Goal: Information Seeking & Learning: Check status

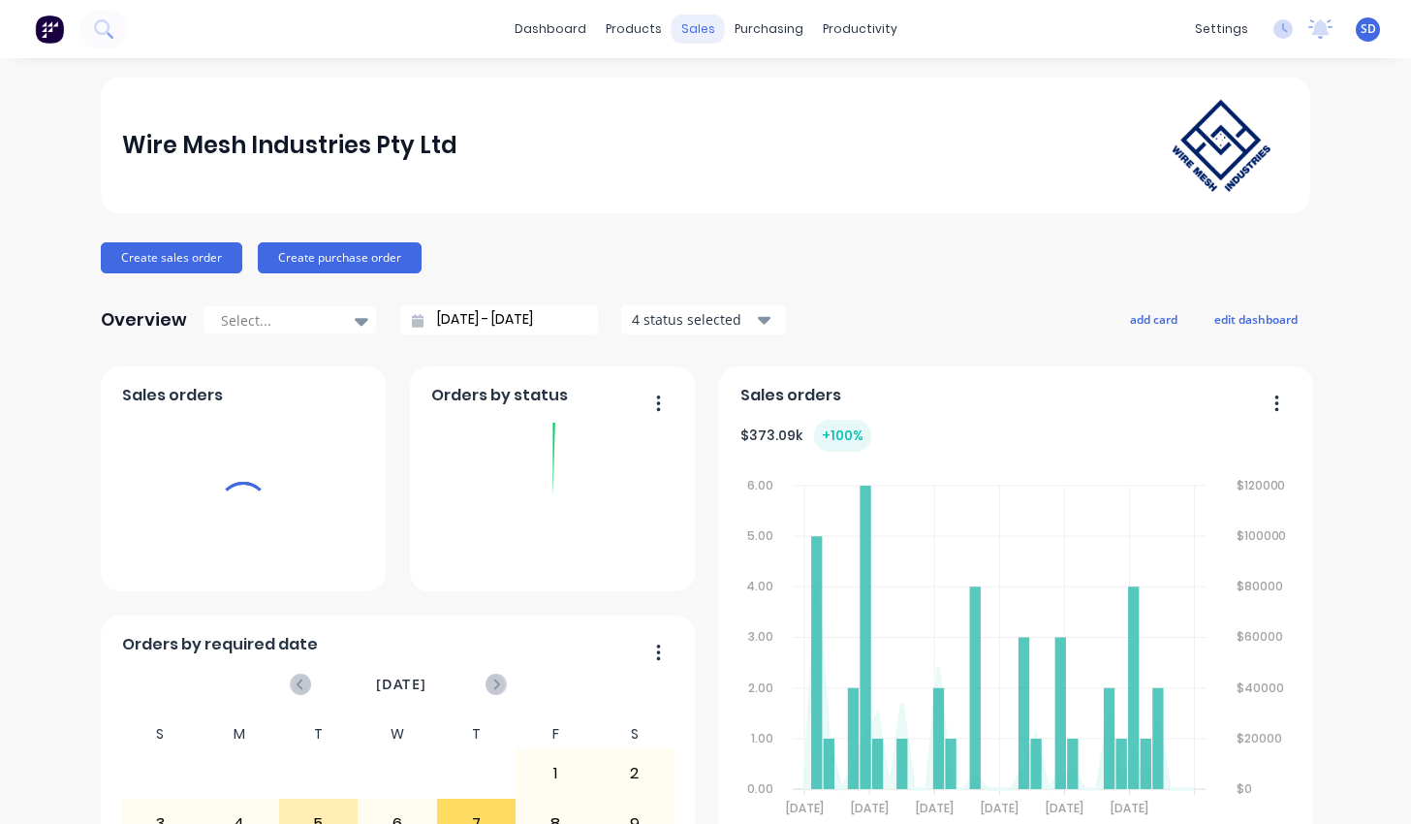
click at [697, 27] on div "sales" at bounding box center [697, 29] width 53 height 29
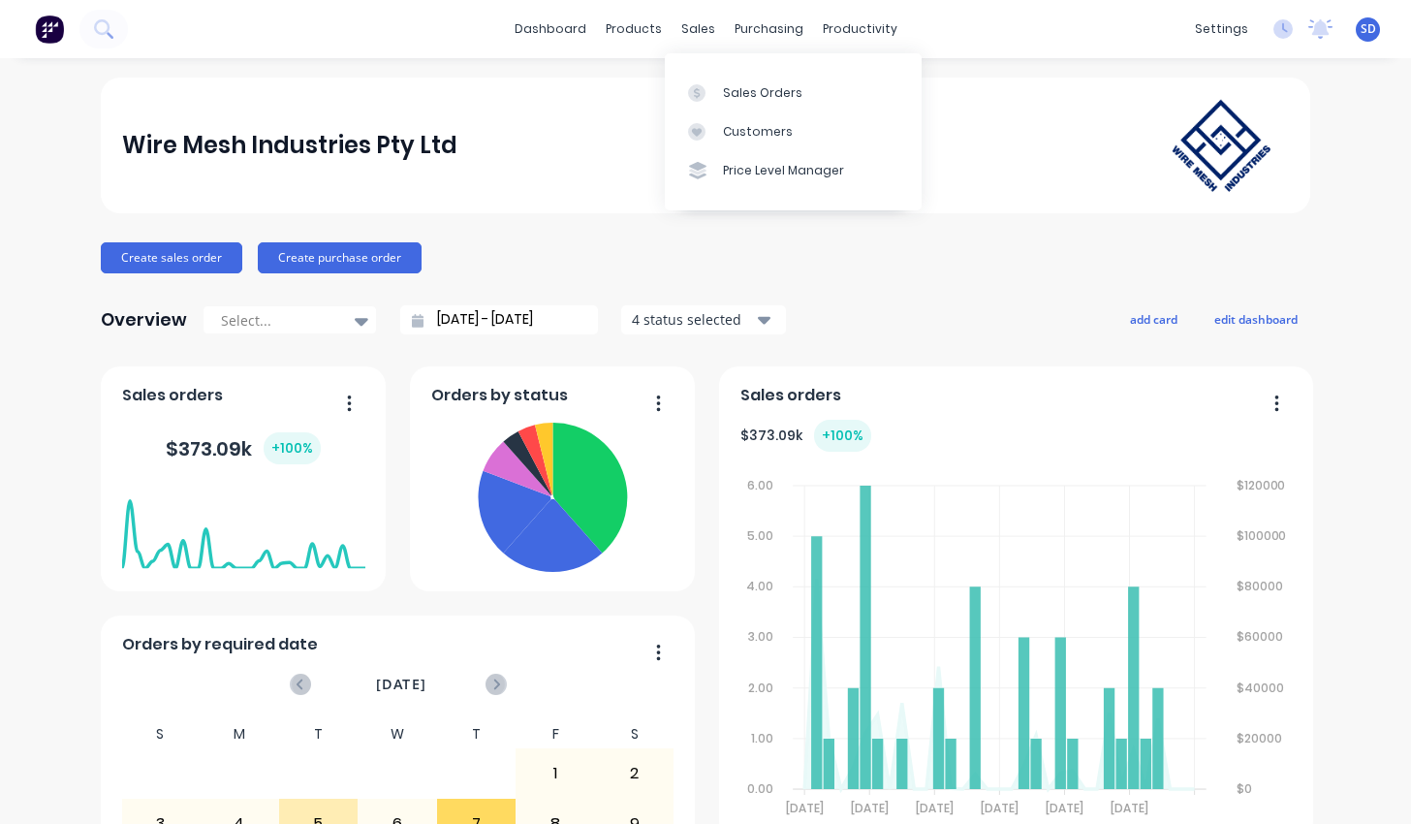
click at [708, 72] on div "Sales Orders Customers Price Level Manager" at bounding box center [793, 131] width 257 height 156
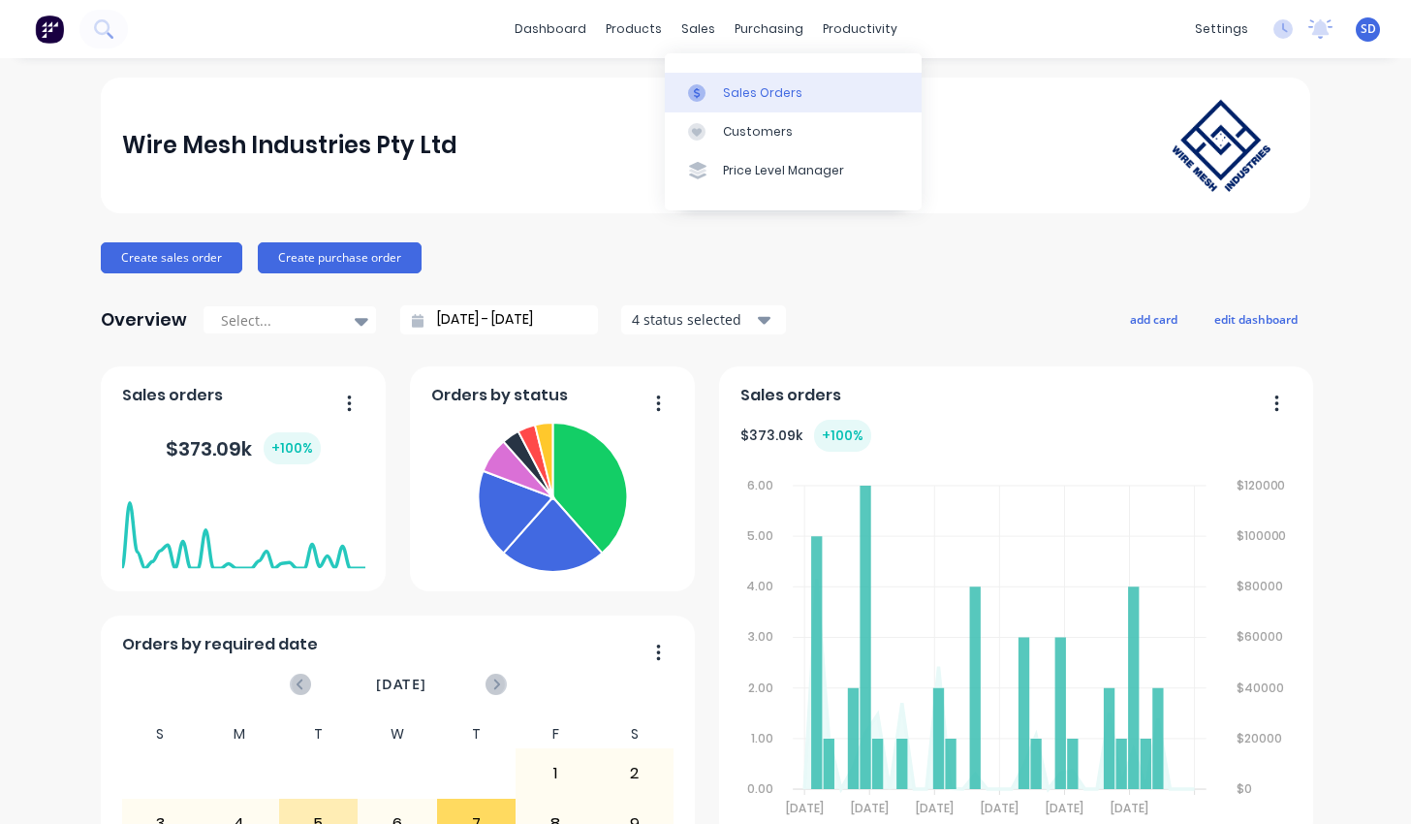
click at [709, 88] on div at bounding box center [702, 92] width 29 height 17
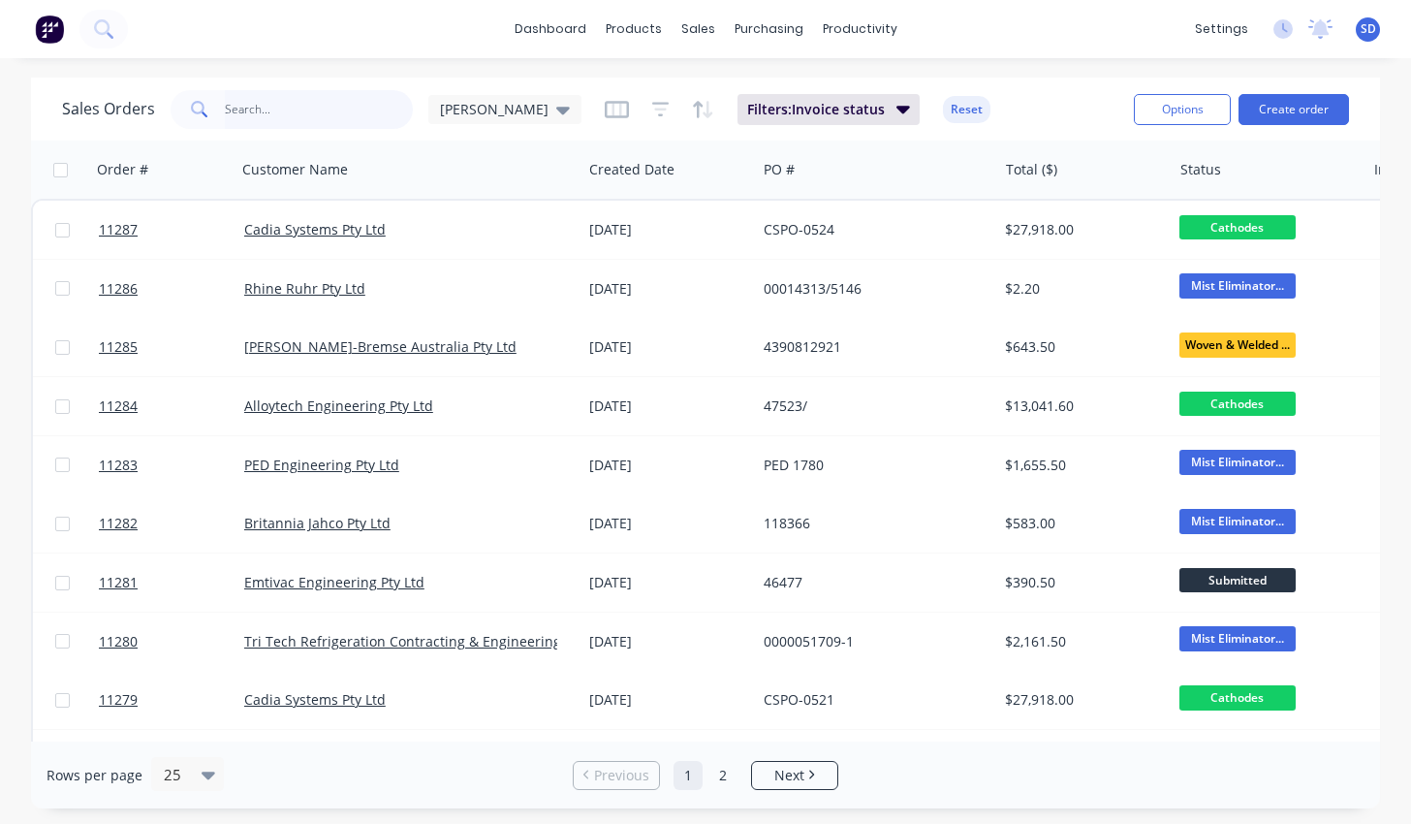
click at [343, 115] on input "text" at bounding box center [319, 109] width 189 height 39
type input "emtivac"
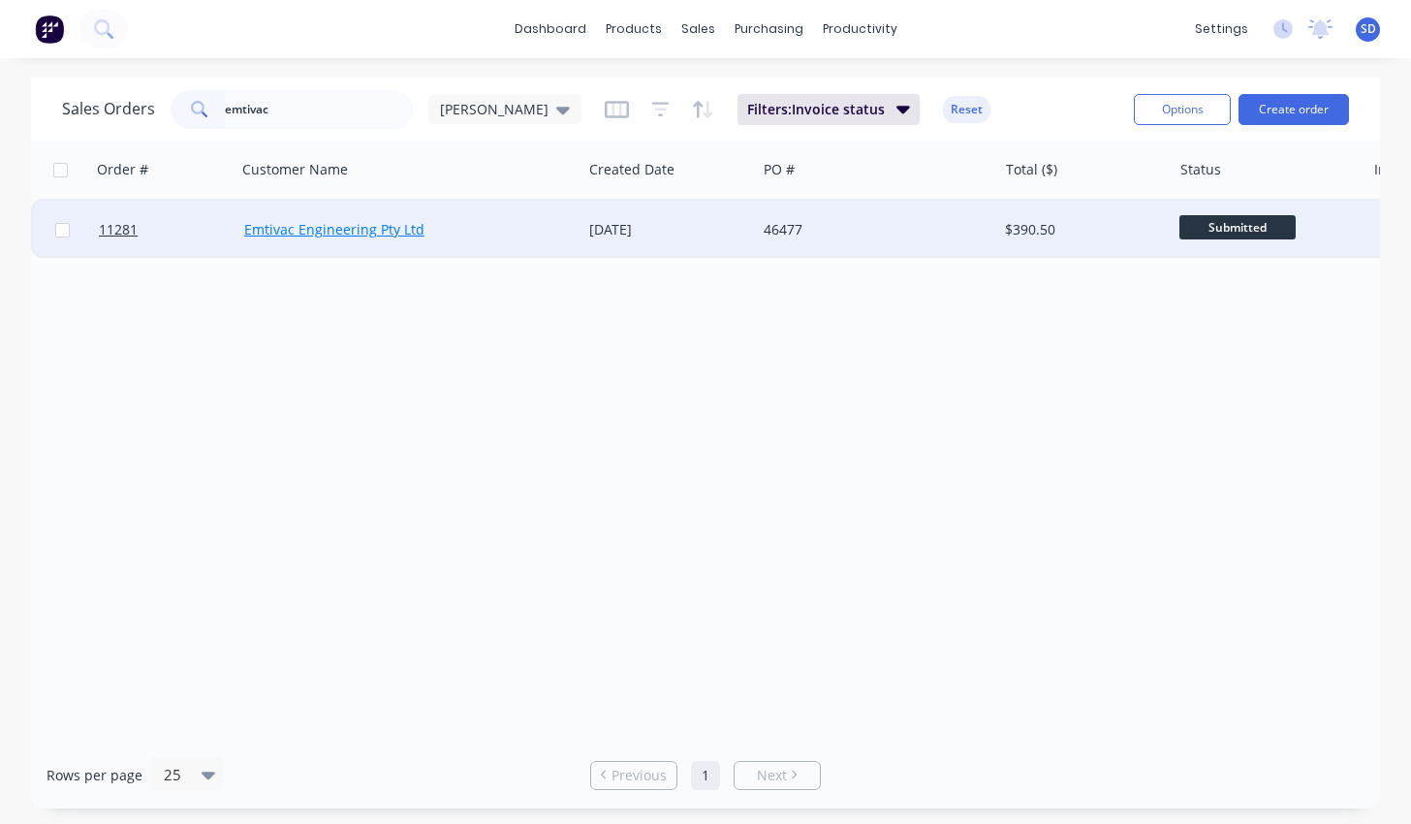
click at [405, 238] on link "Emtivac Engineering Pty Ltd" at bounding box center [334, 229] width 180 height 18
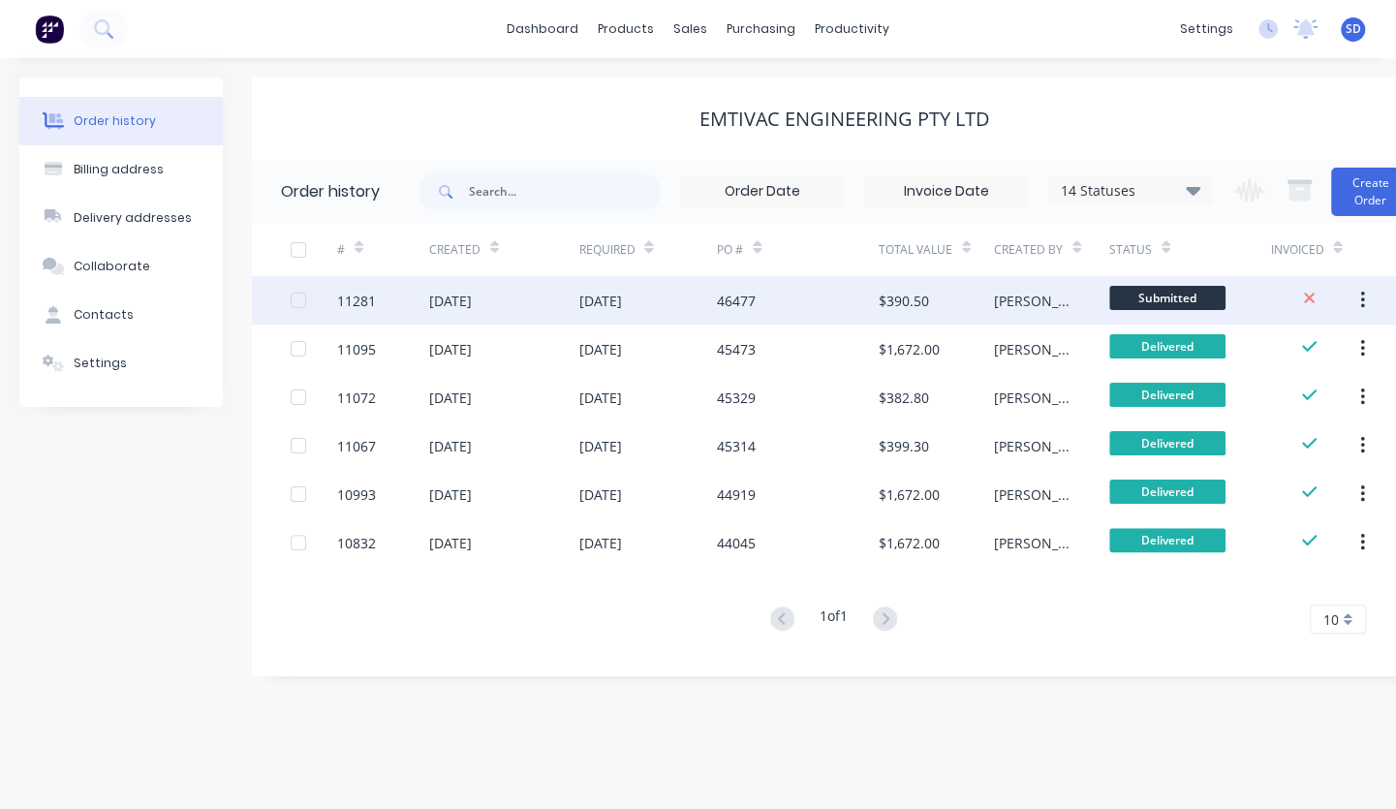
click at [825, 303] on div "46477" at bounding box center [798, 300] width 162 height 48
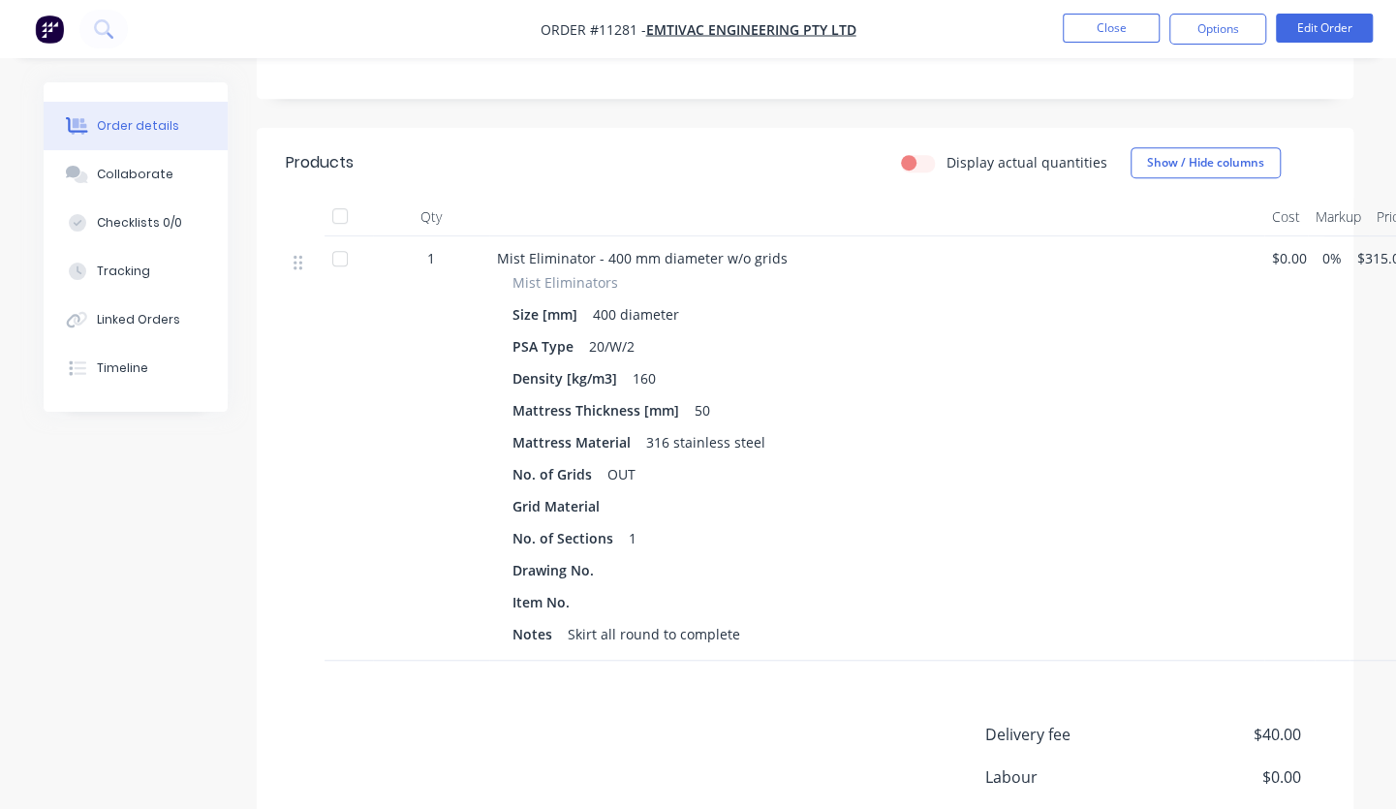
scroll to position [326, 0]
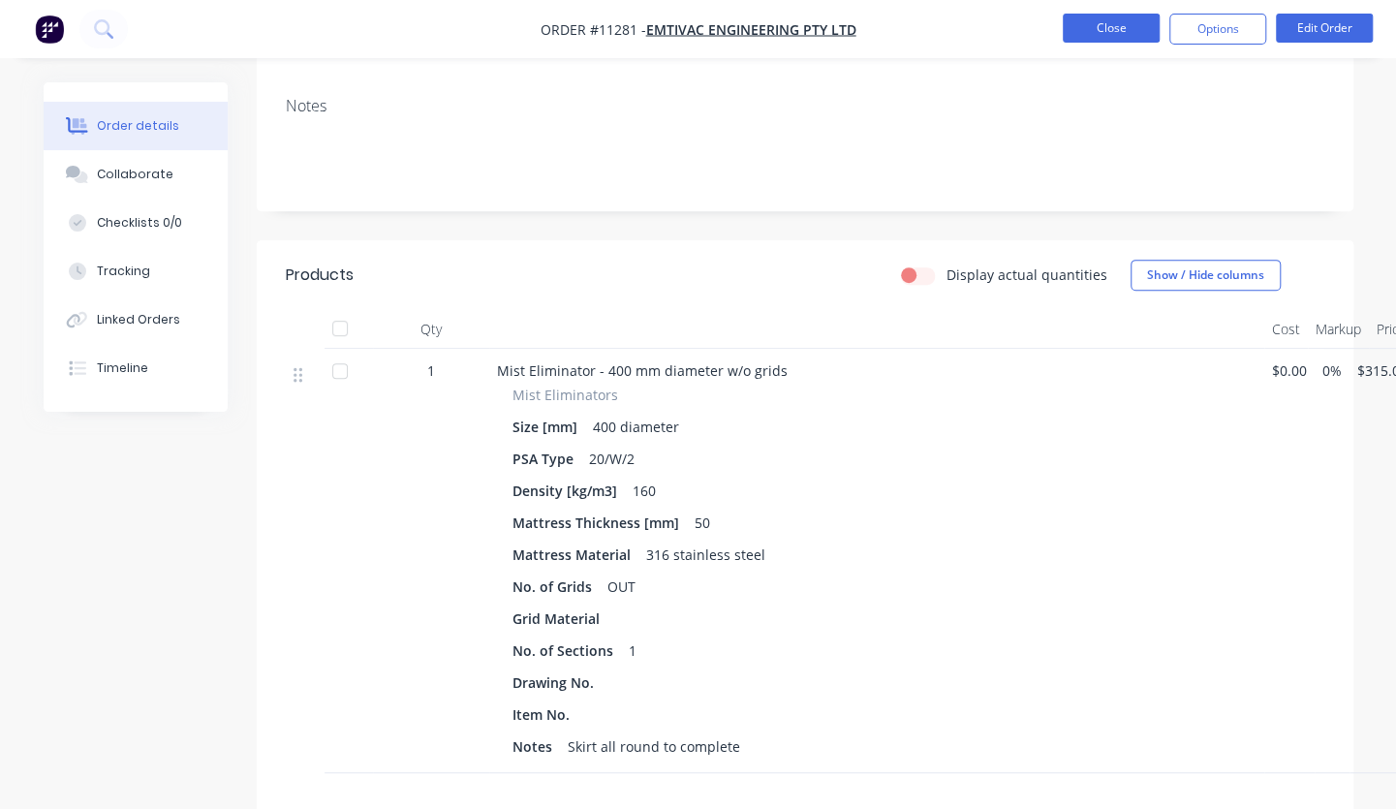
click at [1111, 27] on button "Close" at bounding box center [1111, 28] width 97 height 29
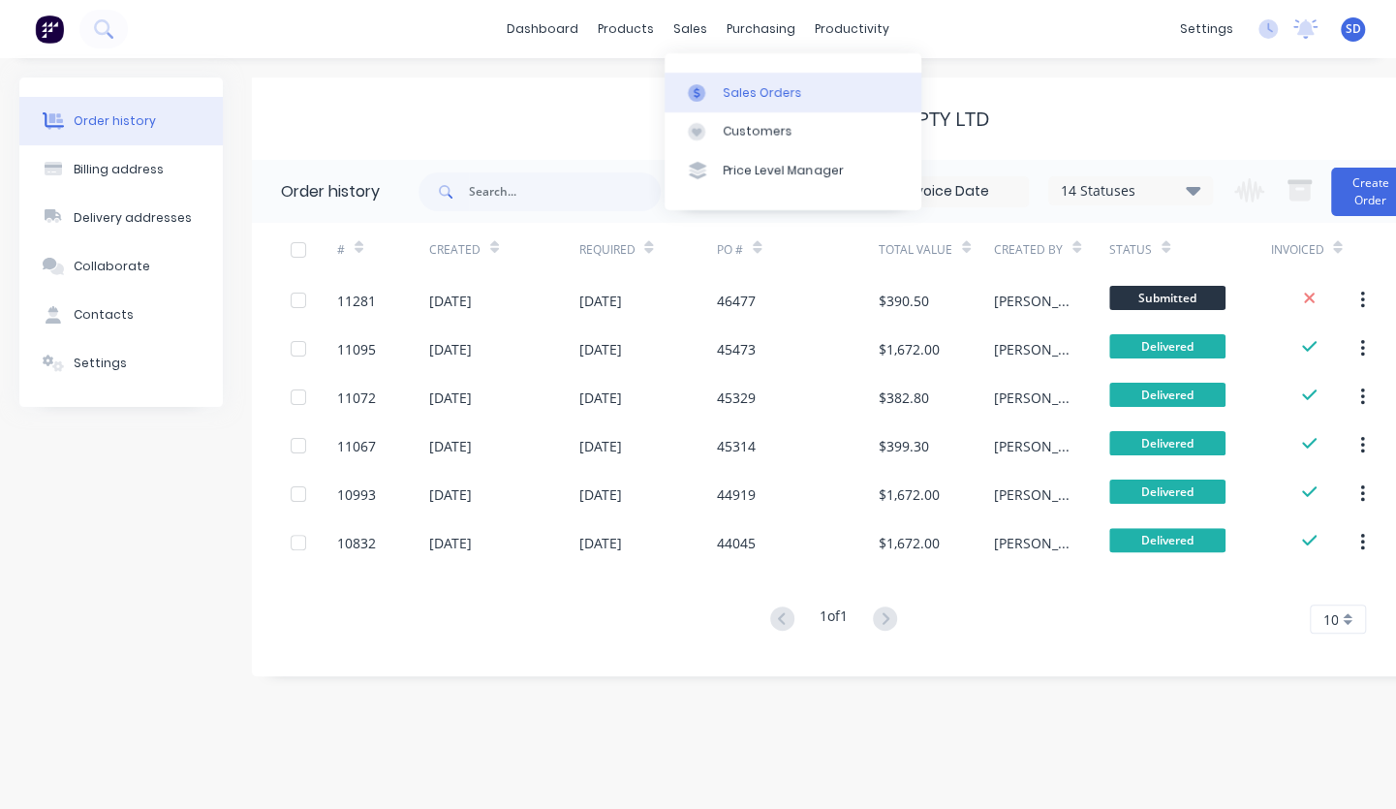
click at [709, 78] on link "Sales Orders" at bounding box center [793, 92] width 257 height 39
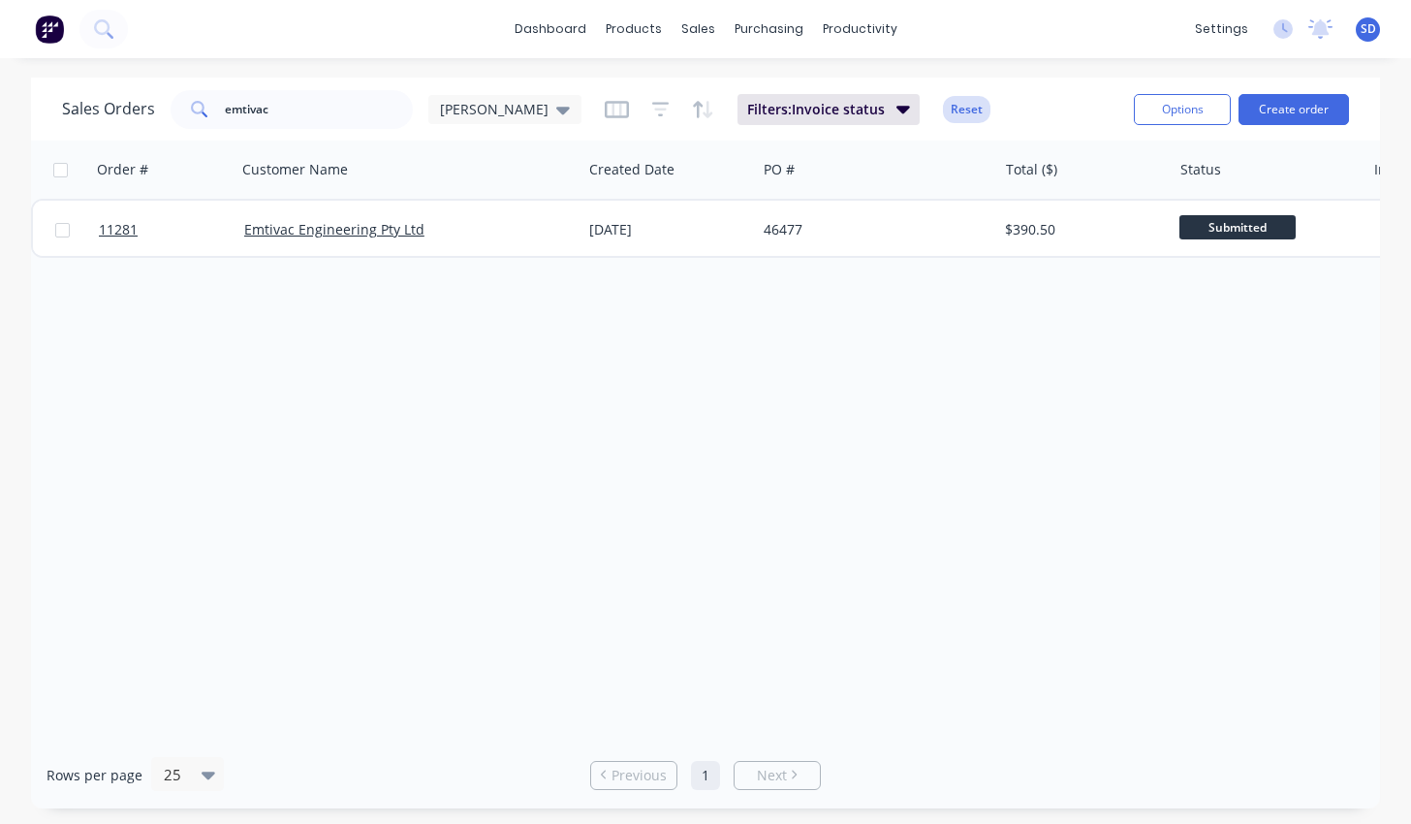
click at [943, 115] on button "Reset" at bounding box center [966, 109] width 47 height 27
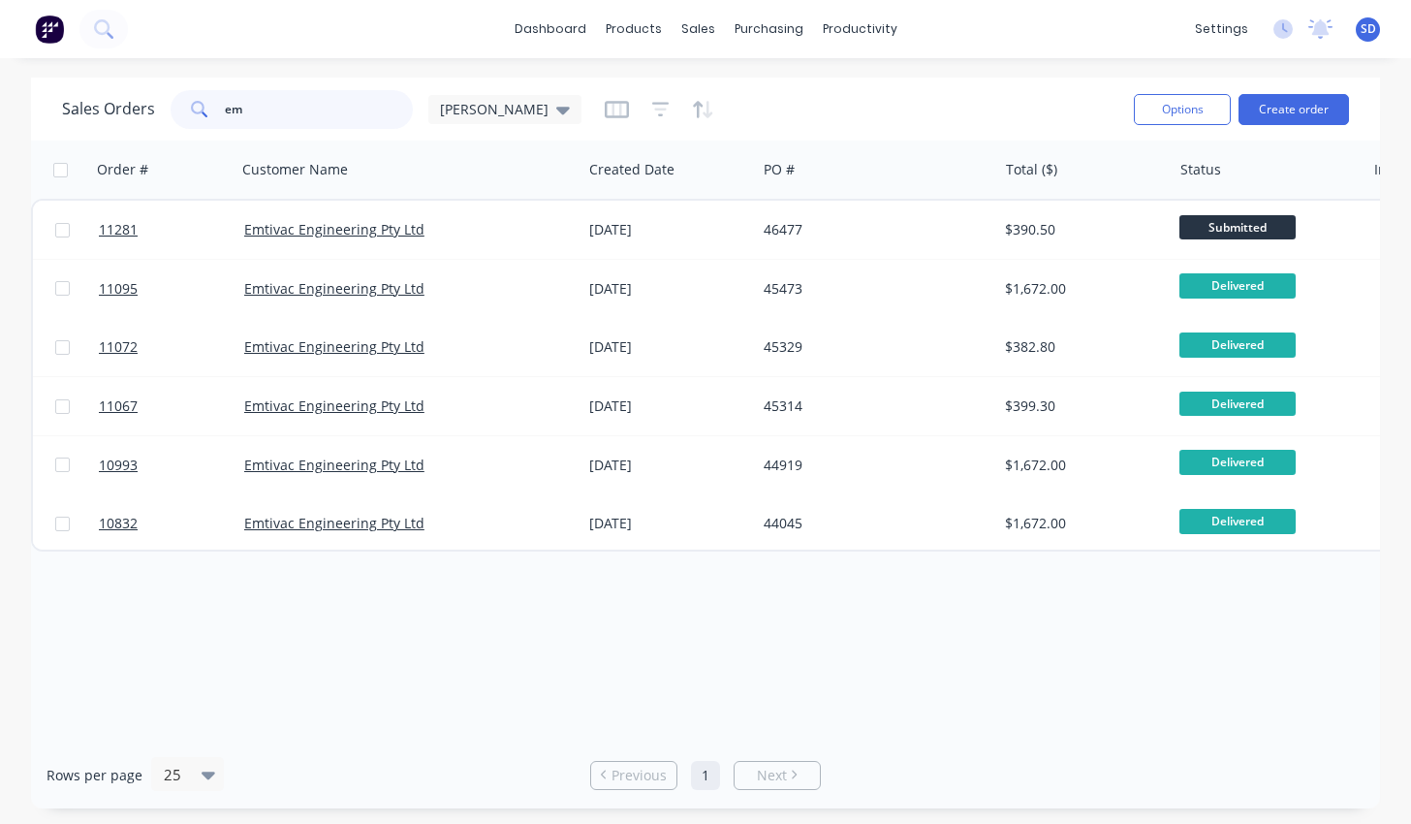
type input "e"
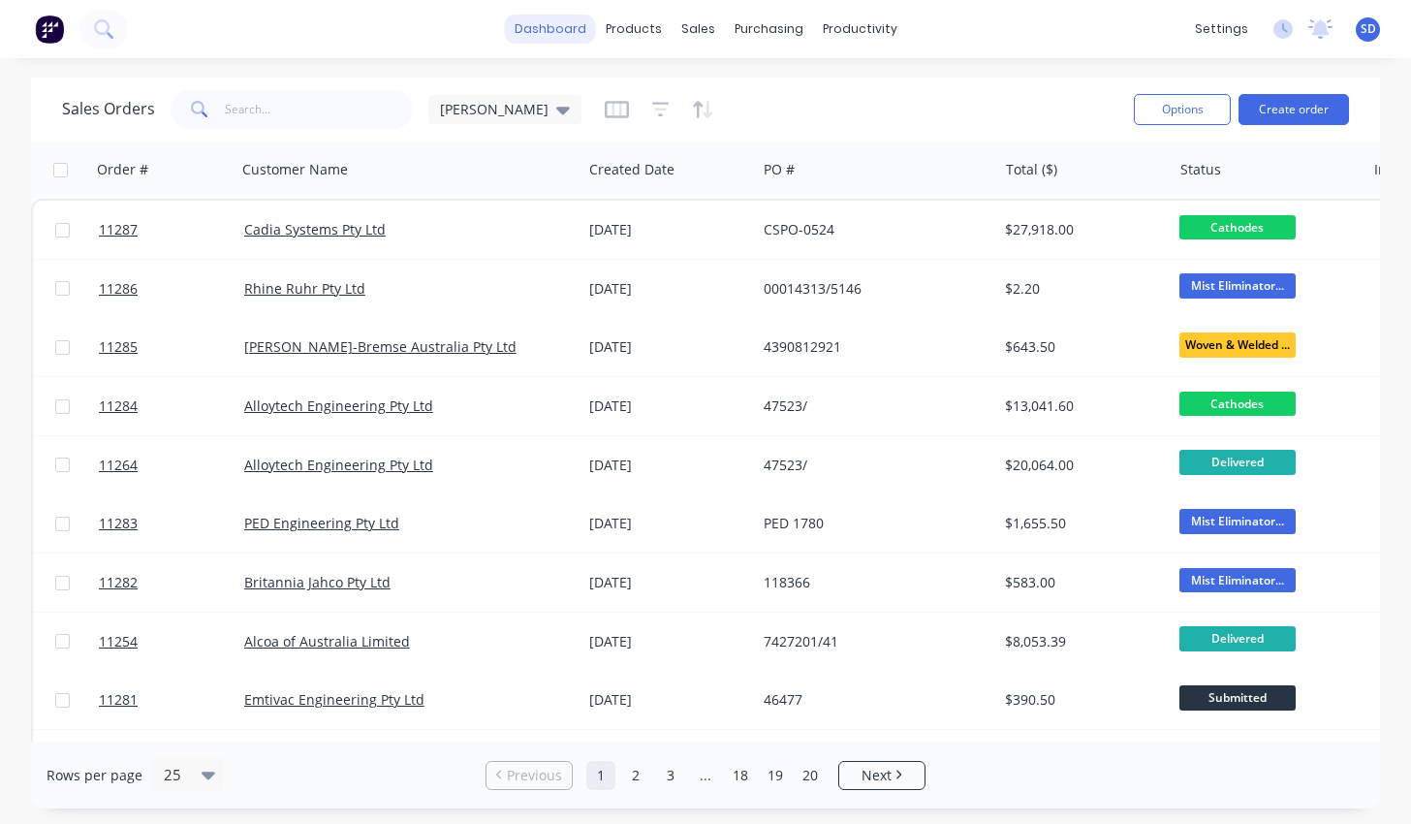
click at [595, 29] on link "dashboard" at bounding box center [550, 29] width 91 height 29
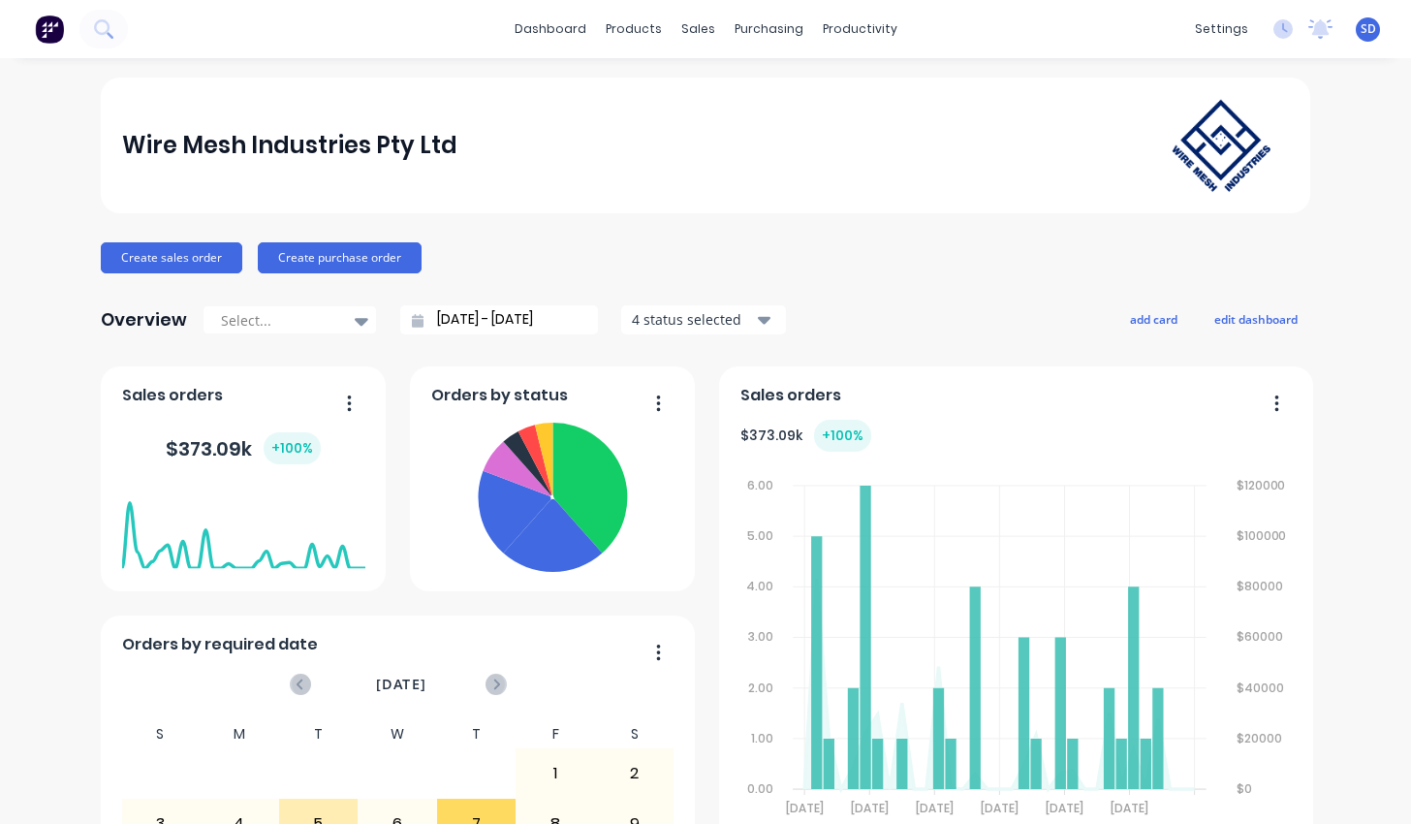
click at [484, 333] on div "Overview Select... [DATE] - [DATE] 4 status selected" at bounding box center [443, 319] width 685 height 39
click at [490, 328] on input "[DATE] - [DATE]" at bounding box center [506, 319] width 167 height 29
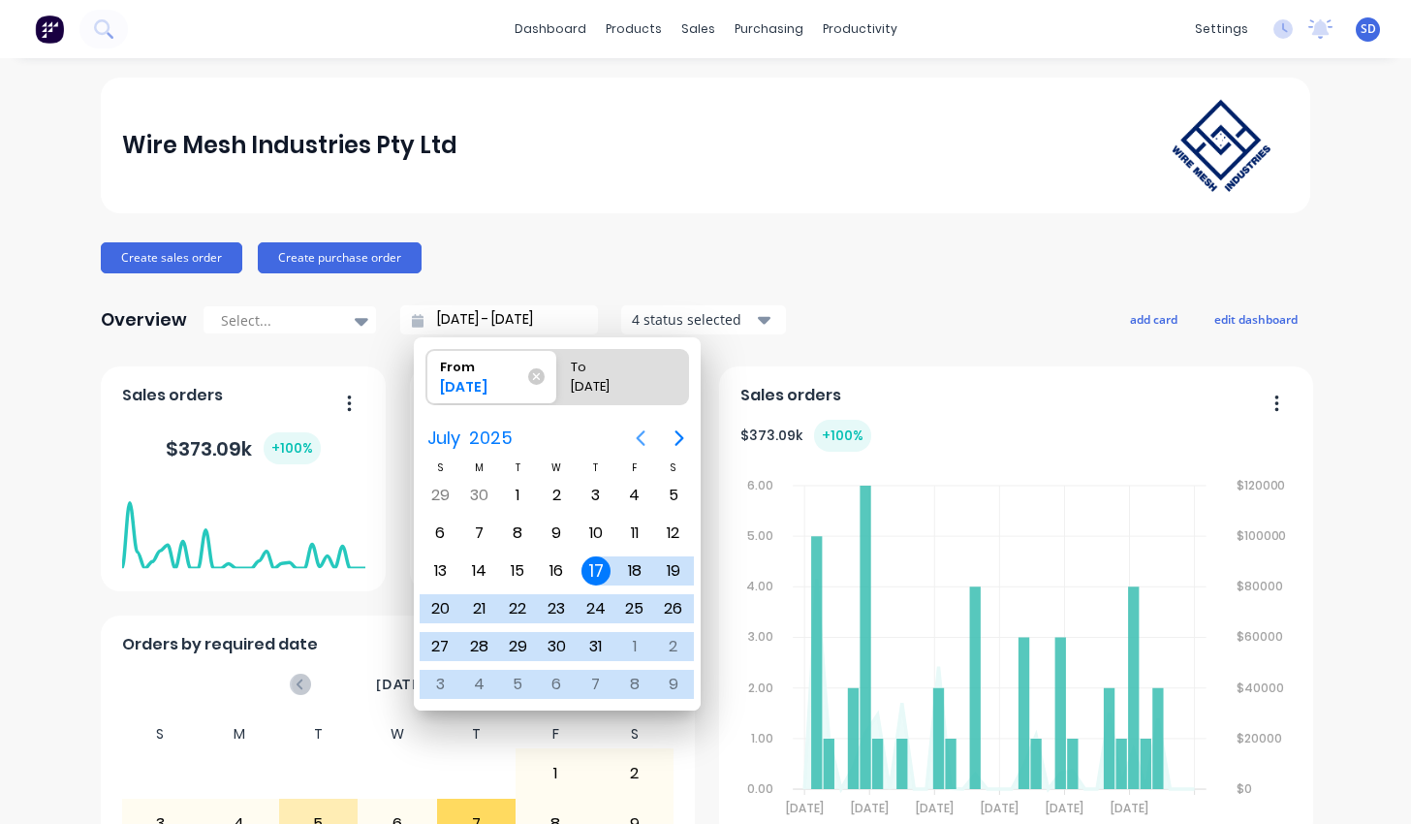
click at [649, 445] on icon "Previous page" at bounding box center [640, 437] width 23 height 23
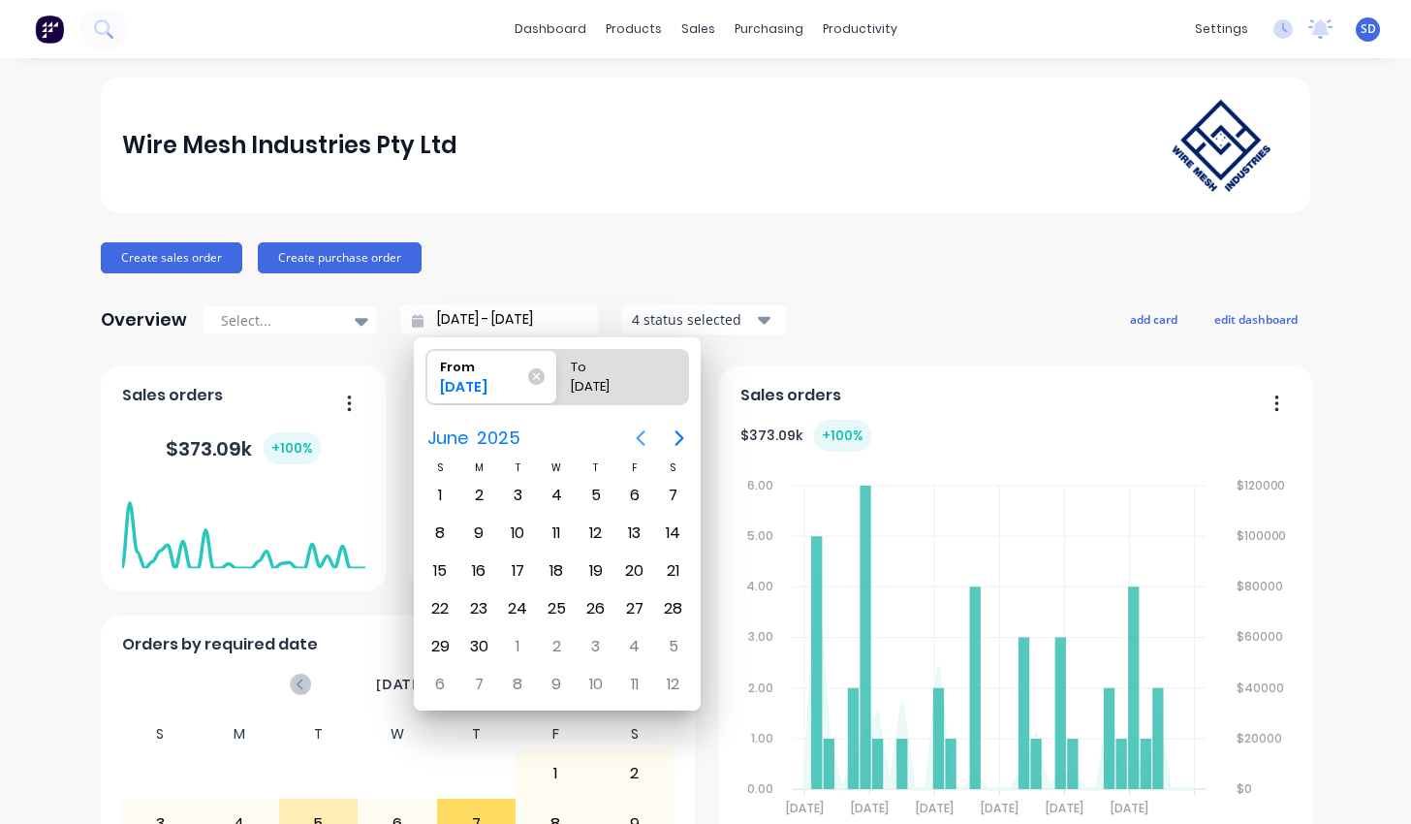
click at [649, 445] on icon "Previous page" at bounding box center [640, 437] width 23 height 23
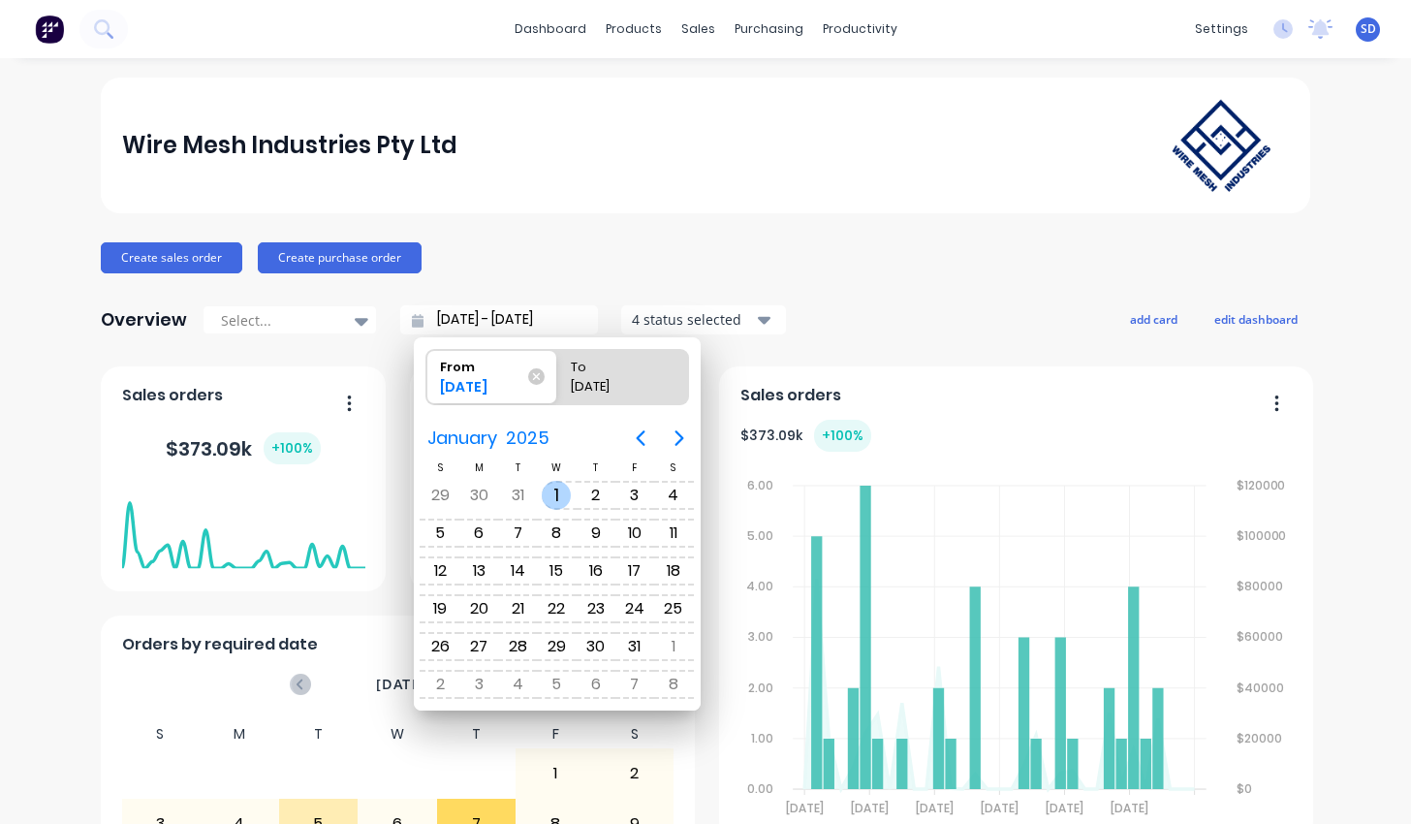
click at [555, 495] on div "1" at bounding box center [556, 495] width 29 height 29
type input "[DATE] - [DATE]"
radio input "false"
radio input "true"
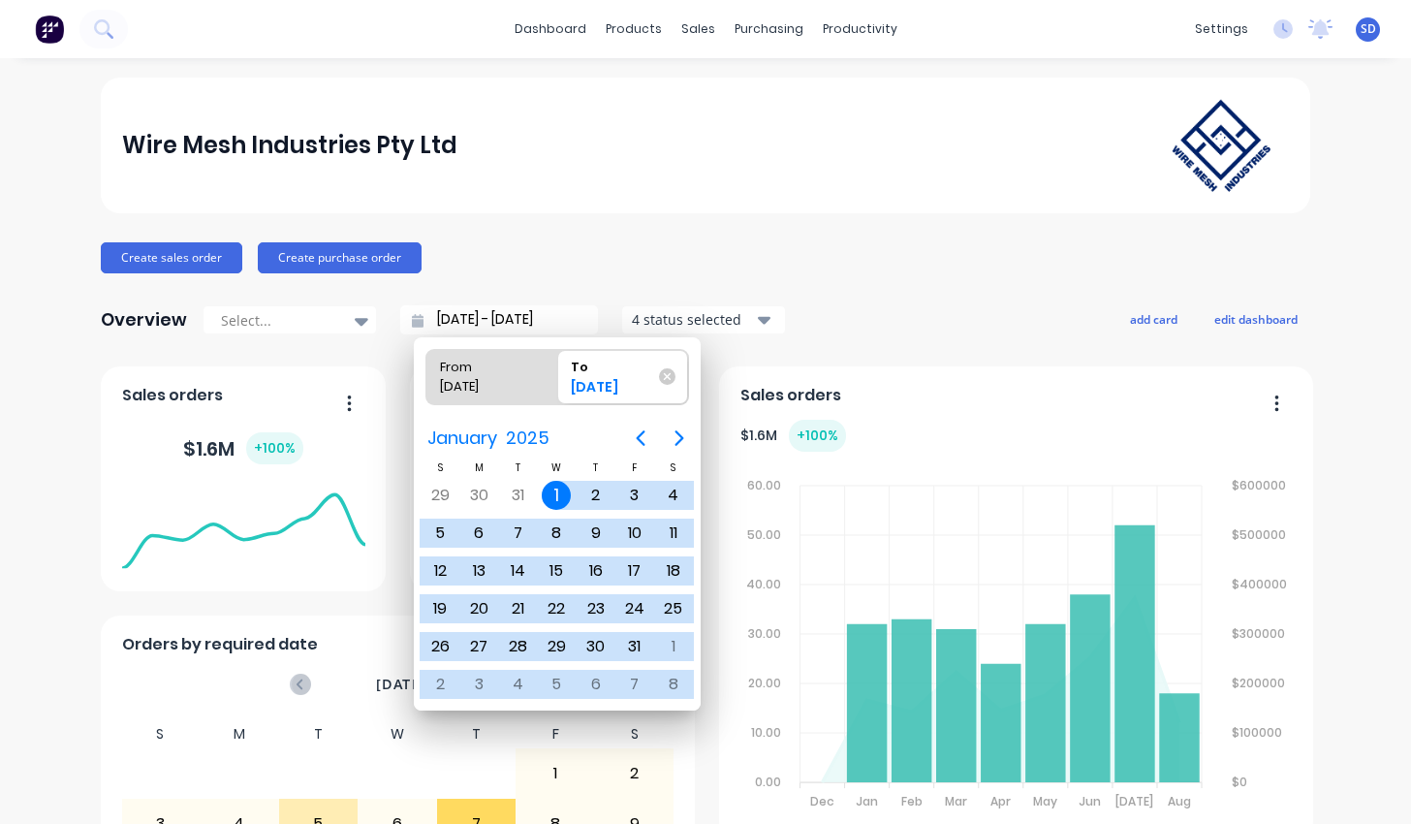
click at [758, 315] on icon "button" at bounding box center [765, 319] width 14 height 21
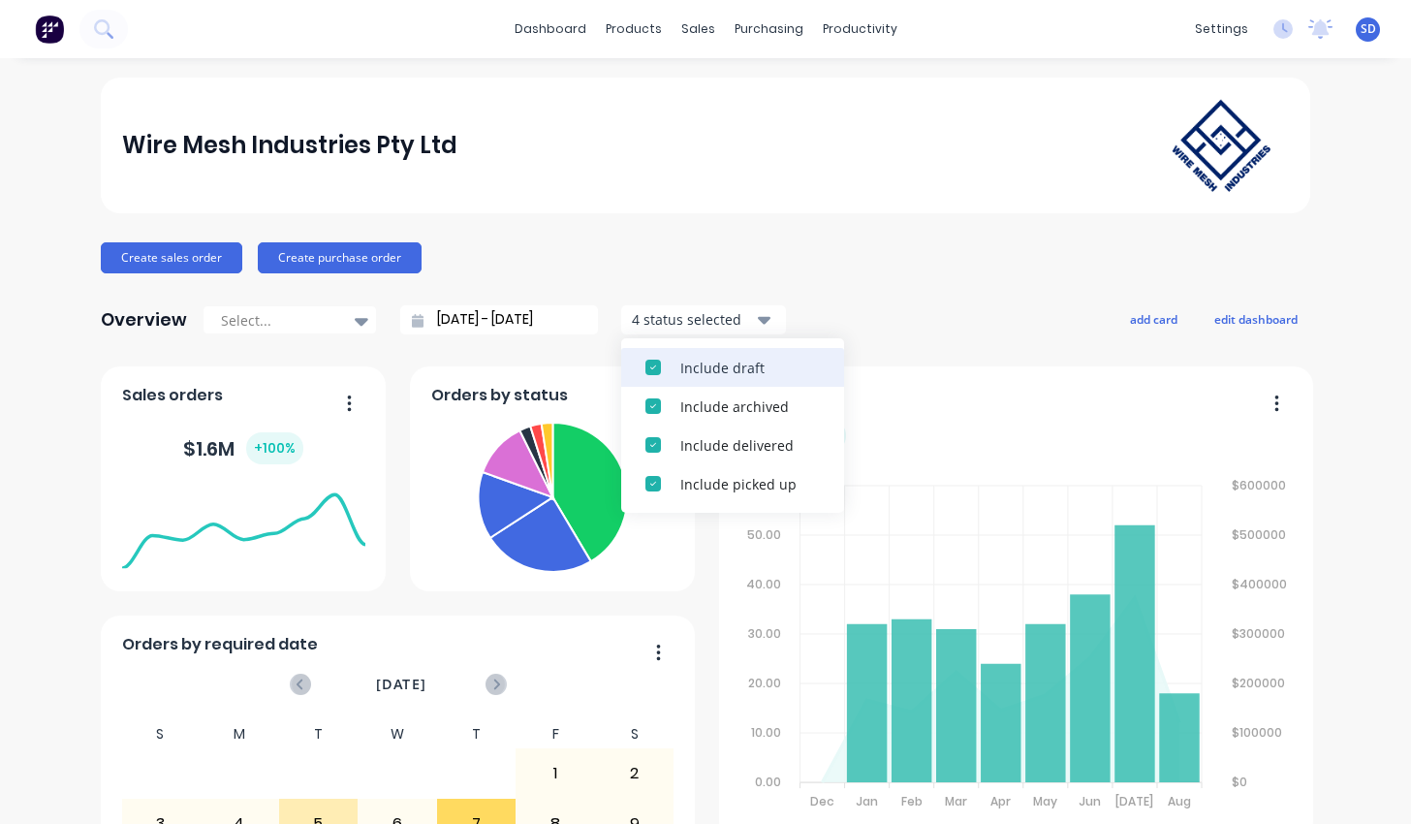
click at [729, 355] on button "Include draft" at bounding box center [732, 367] width 223 height 39
click at [728, 362] on div "Include archived" at bounding box center [750, 368] width 140 height 20
click at [728, 367] on div "Include delivered" at bounding box center [750, 368] width 140 height 20
click at [729, 376] on div "Include picked up" at bounding box center [750, 368] width 140 height 20
click at [784, 267] on div "Create sales order Create purchase order" at bounding box center [705, 257] width 1209 height 31
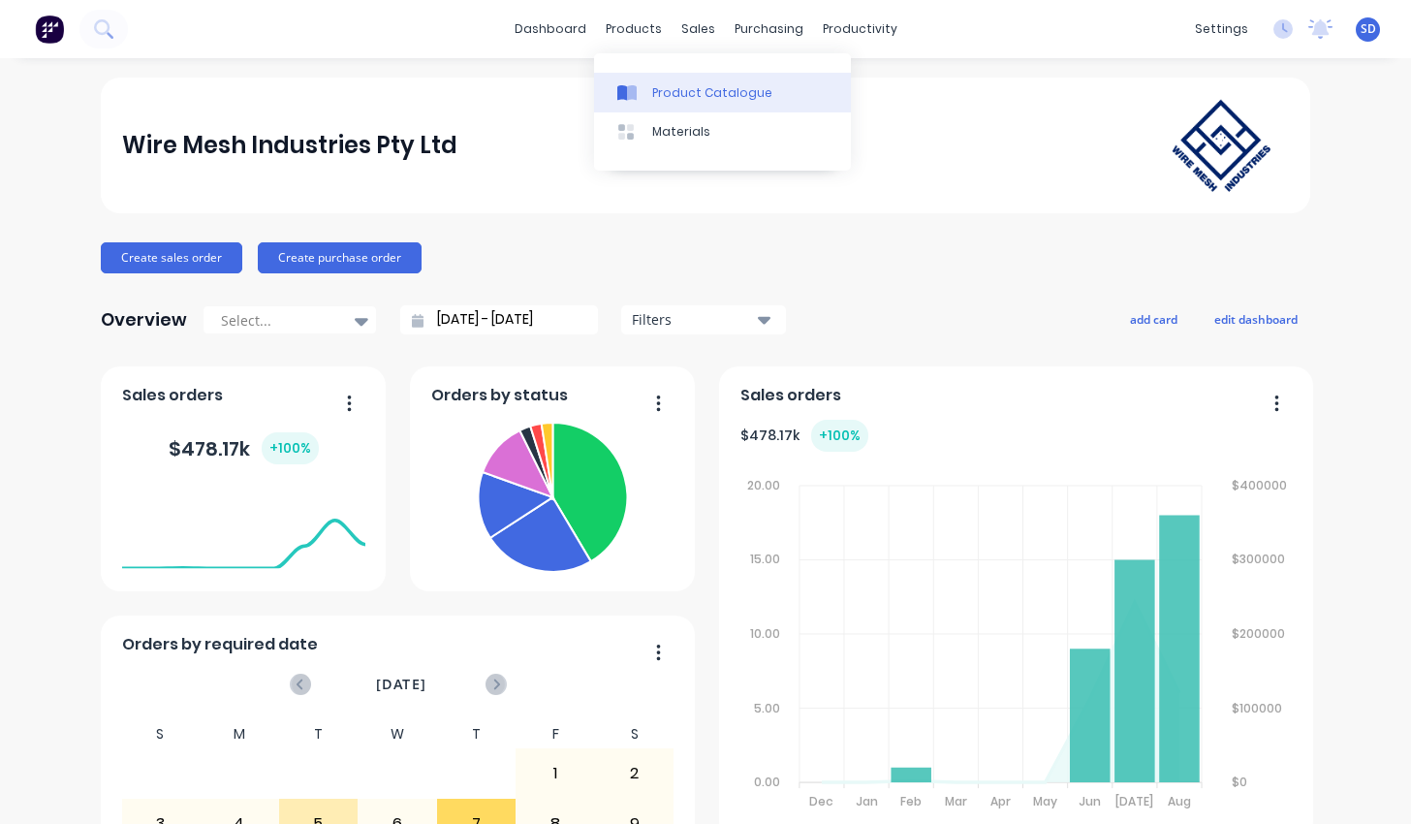
click at [648, 90] on link "Product Catalogue" at bounding box center [722, 92] width 257 height 39
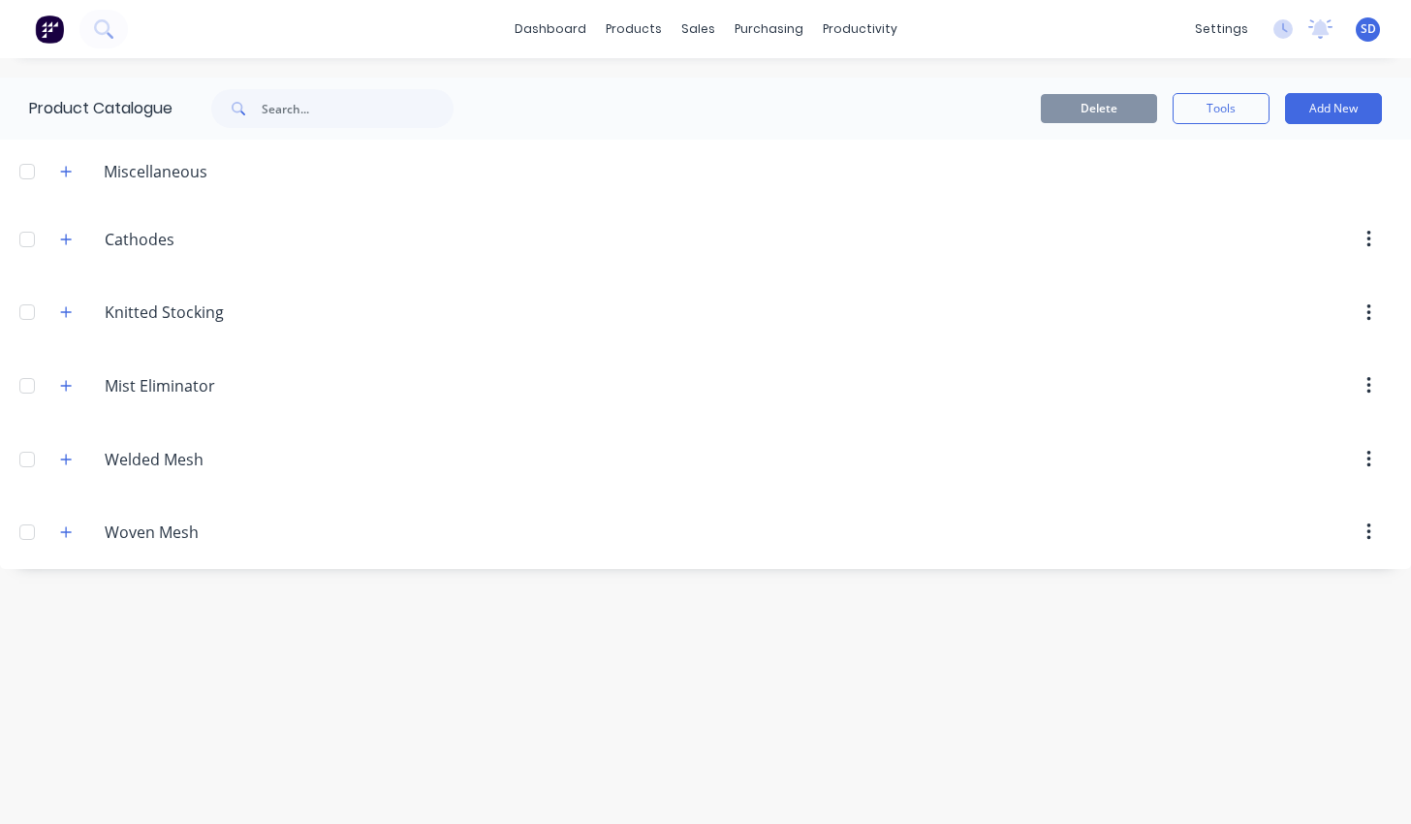
click at [54, 390] on span at bounding box center [66, 385] width 24 height 24
click at [61, 387] on icon "button" at bounding box center [66, 386] width 12 height 14
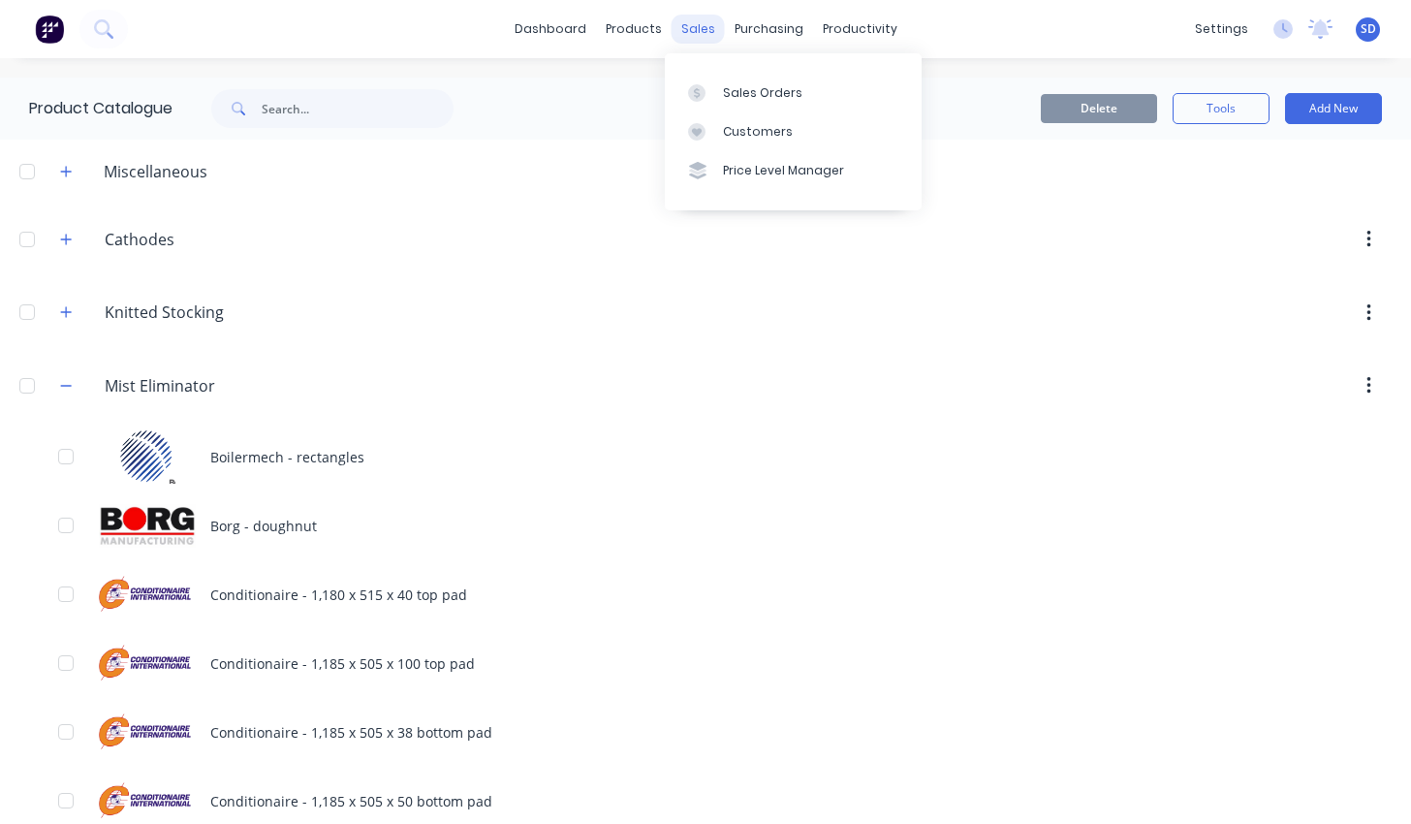
click at [686, 38] on div "sales" at bounding box center [697, 29] width 53 height 29
click at [703, 85] on icon at bounding box center [696, 92] width 17 height 17
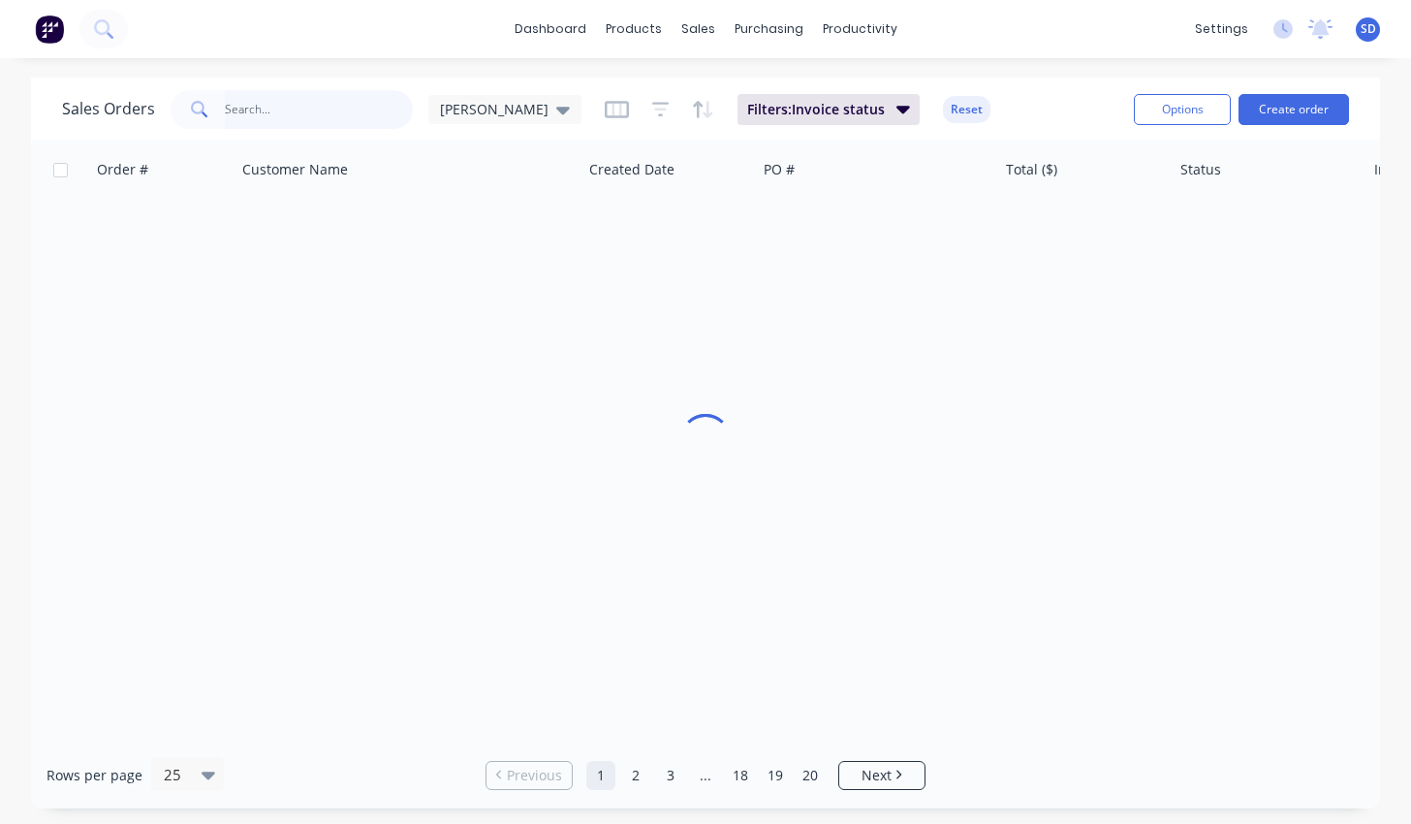
click at [291, 97] on input "text" at bounding box center [319, 109] width 189 height 39
type input "conditionaire"
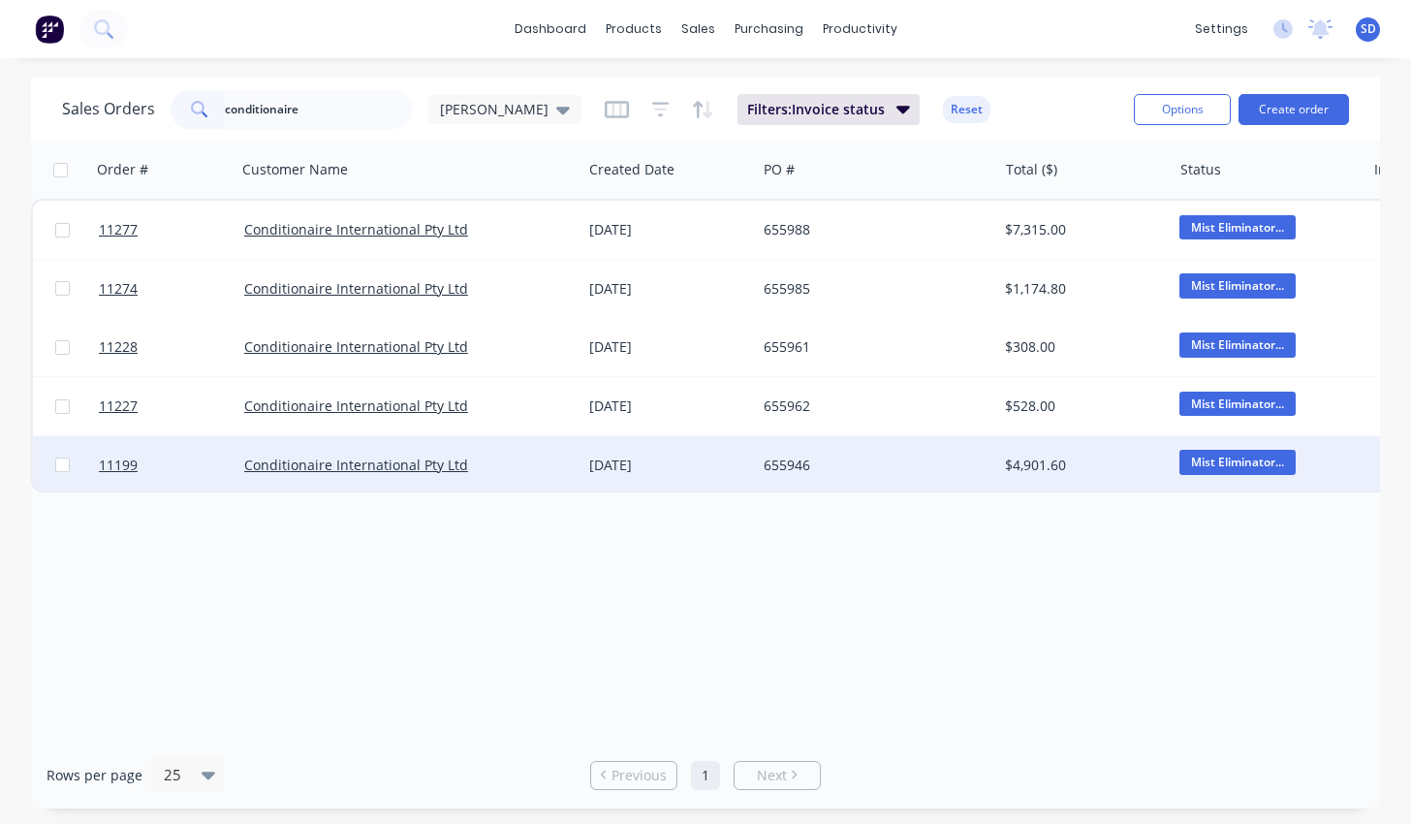
click at [415, 452] on div "Conditionaire International Pty Ltd" at bounding box center [409, 465] width 346 height 58
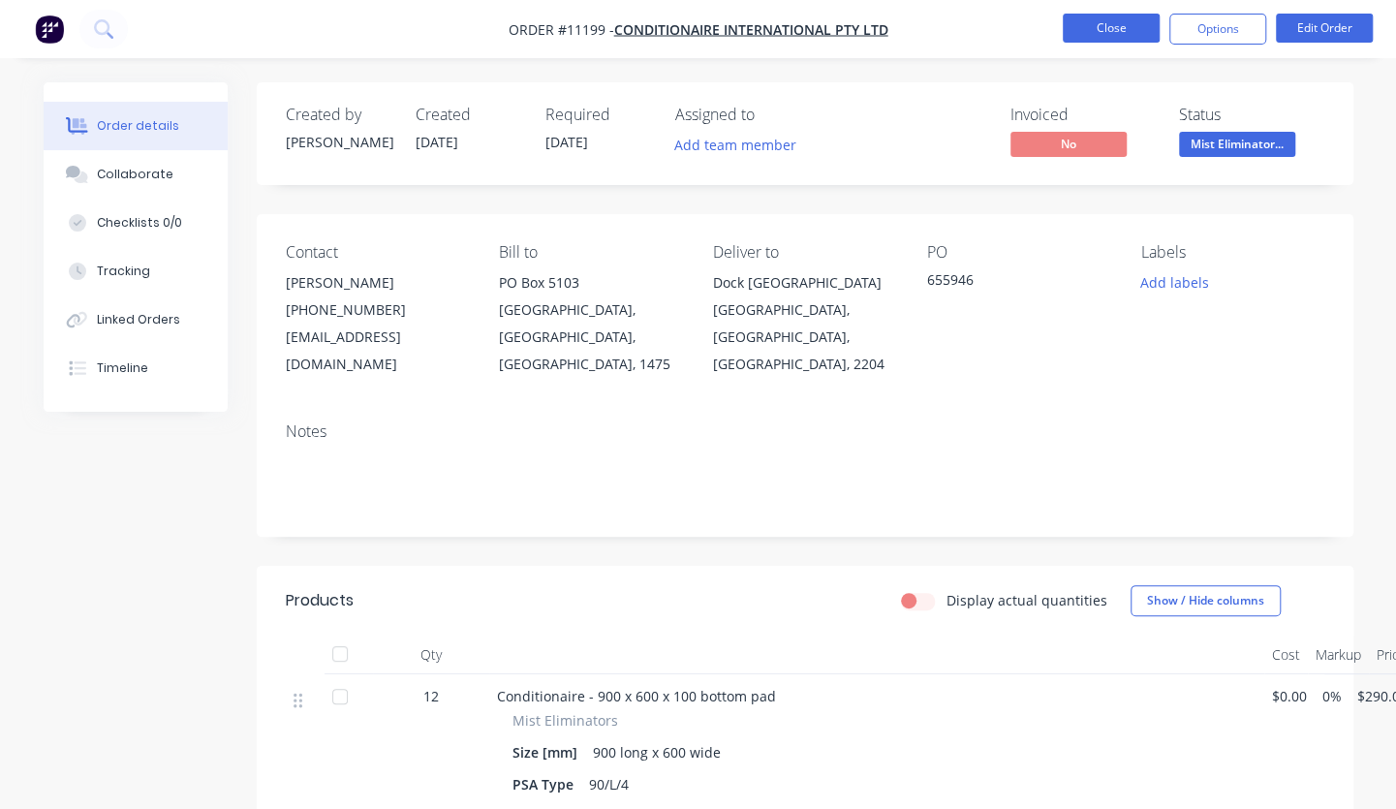
click at [1107, 17] on button "Close" at bounding box center [1111, 28] width 97 height 29
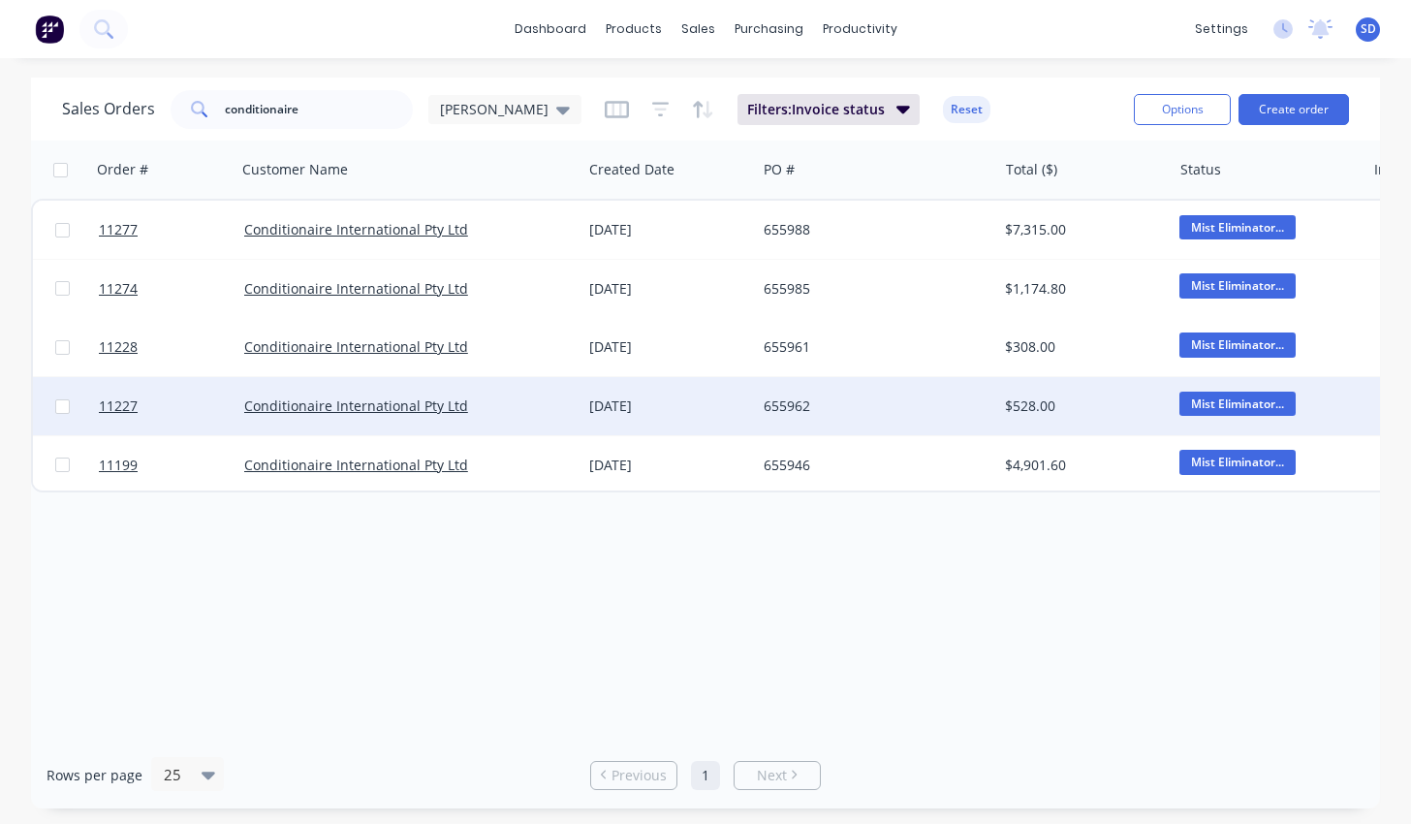
click at [447, 423] on div "Conditionaire International Pty Ltd" at bounding box center [409, 406] width 346 height 58
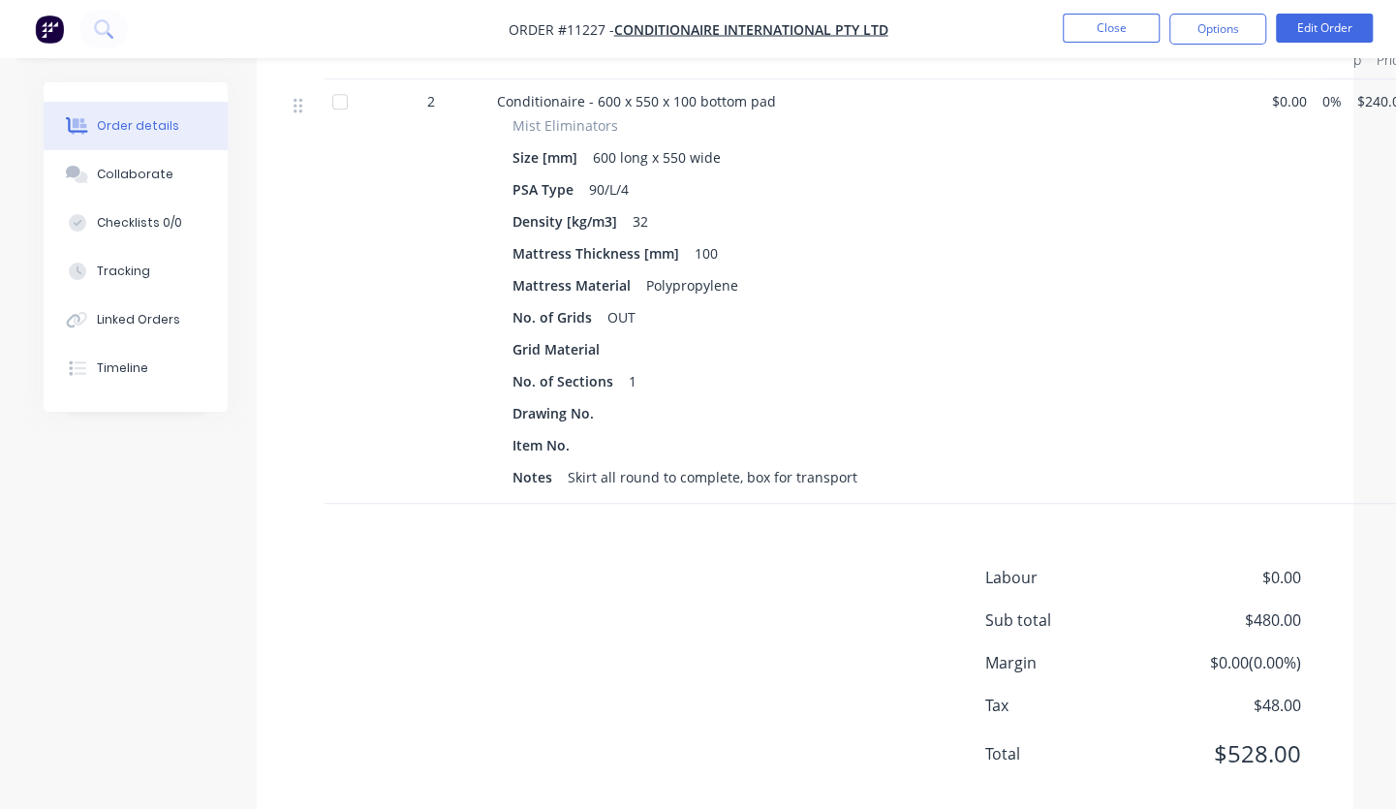
scroll to position [47, 0]
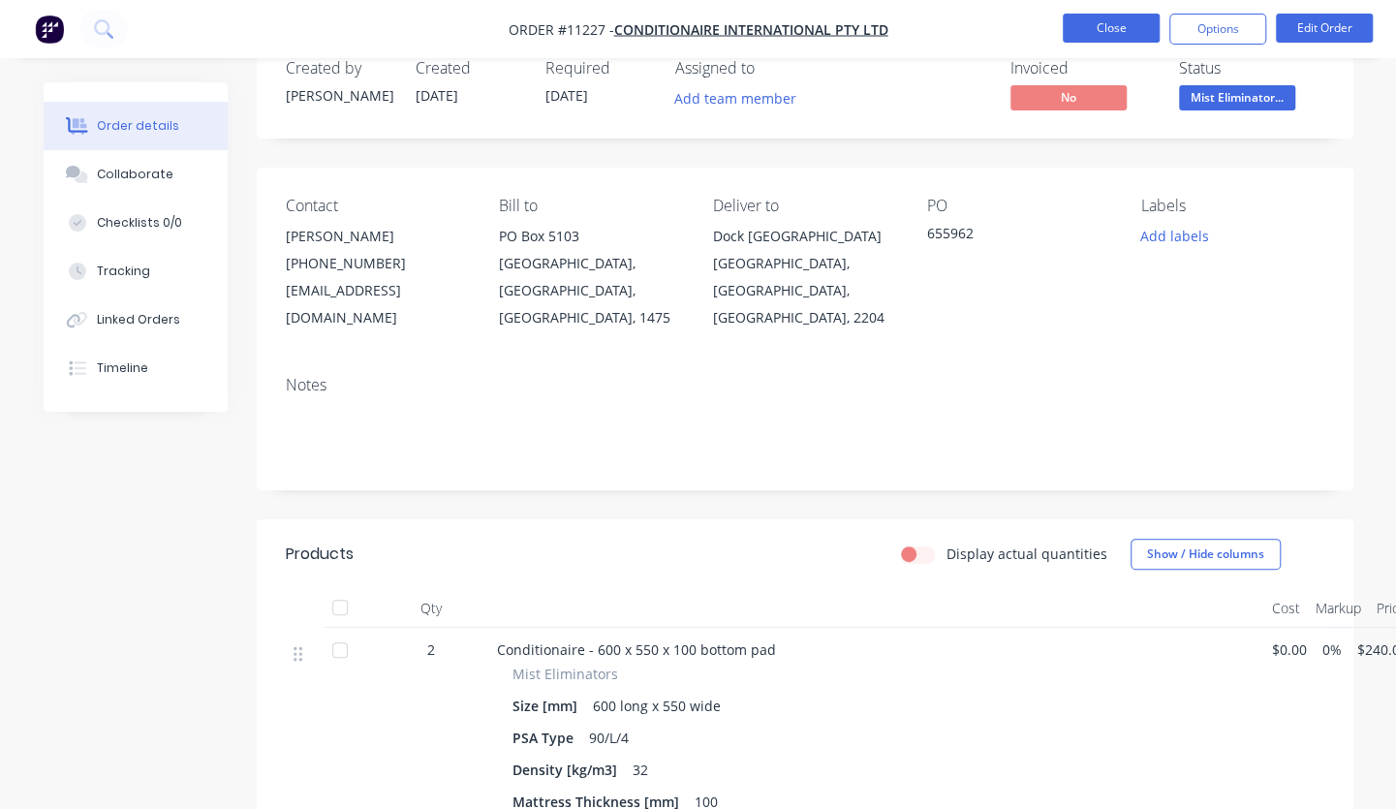
click at [1097, 14] on button "Close" at bounding box center [1111, 28] width 97 height 29
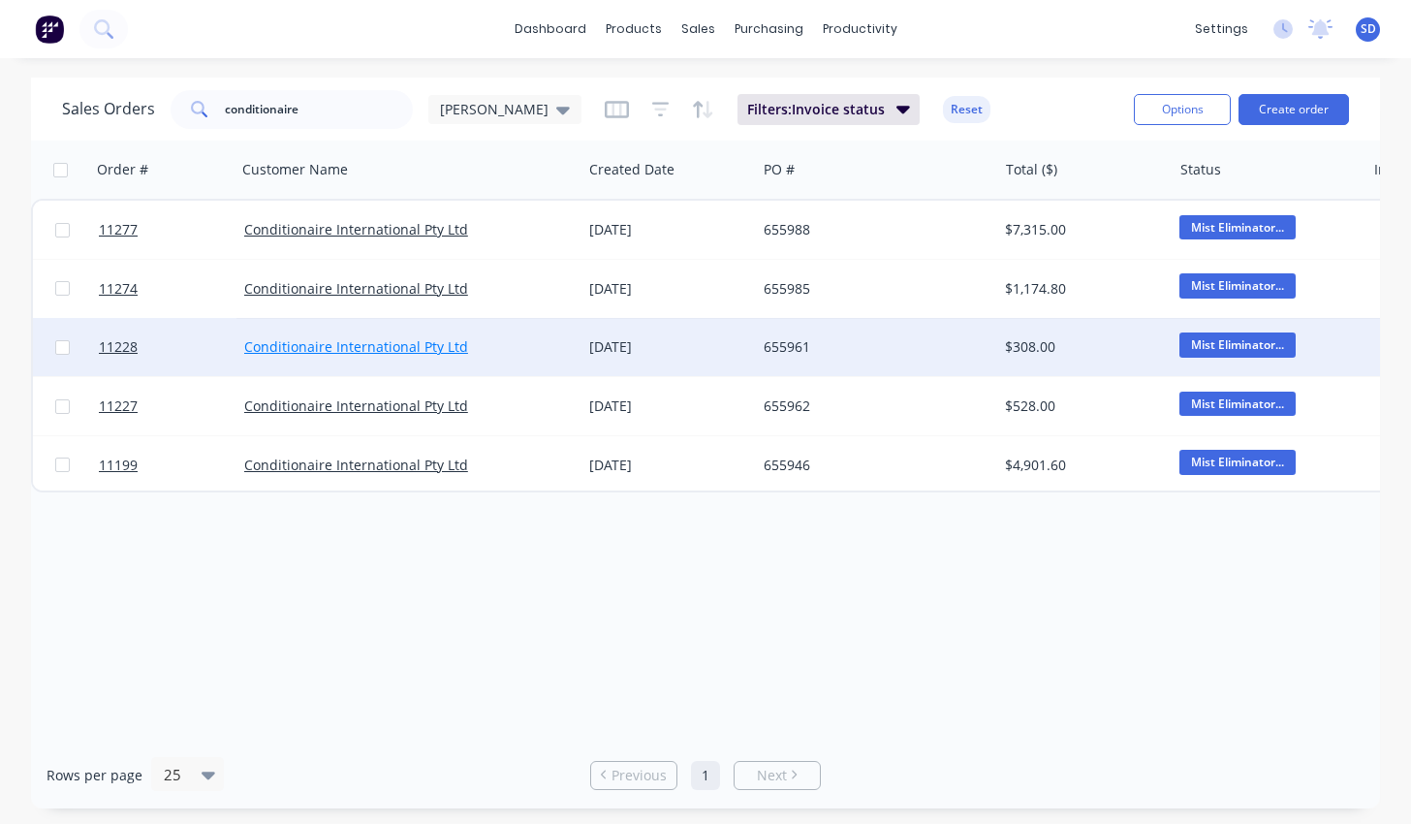
click at [427, 351] on link "Conditionaire International Pty Ltd" at bounding box center [356, 346] width 224 height 18
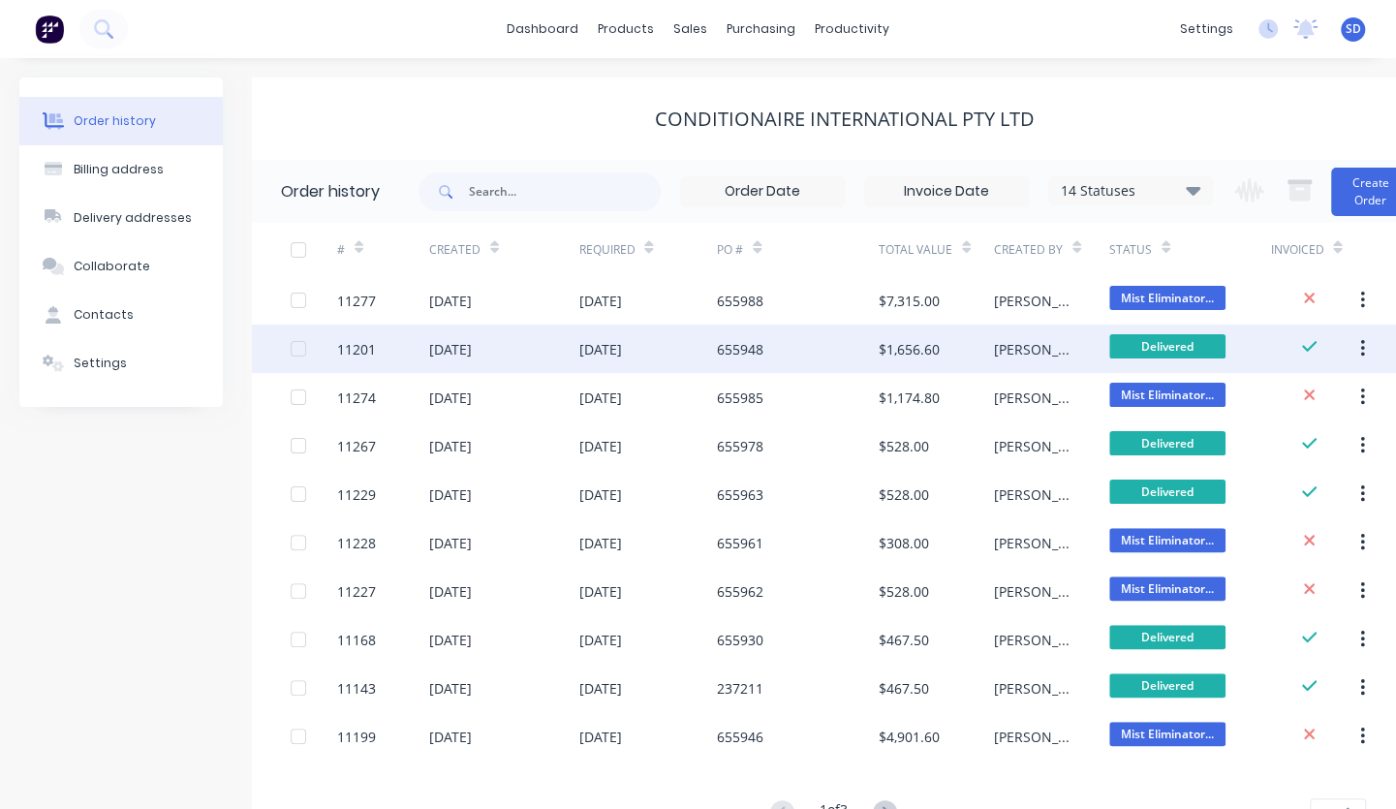
click at [694, 354] on div "[DATE]" at bounding box center [647, 349] width 139 height 48
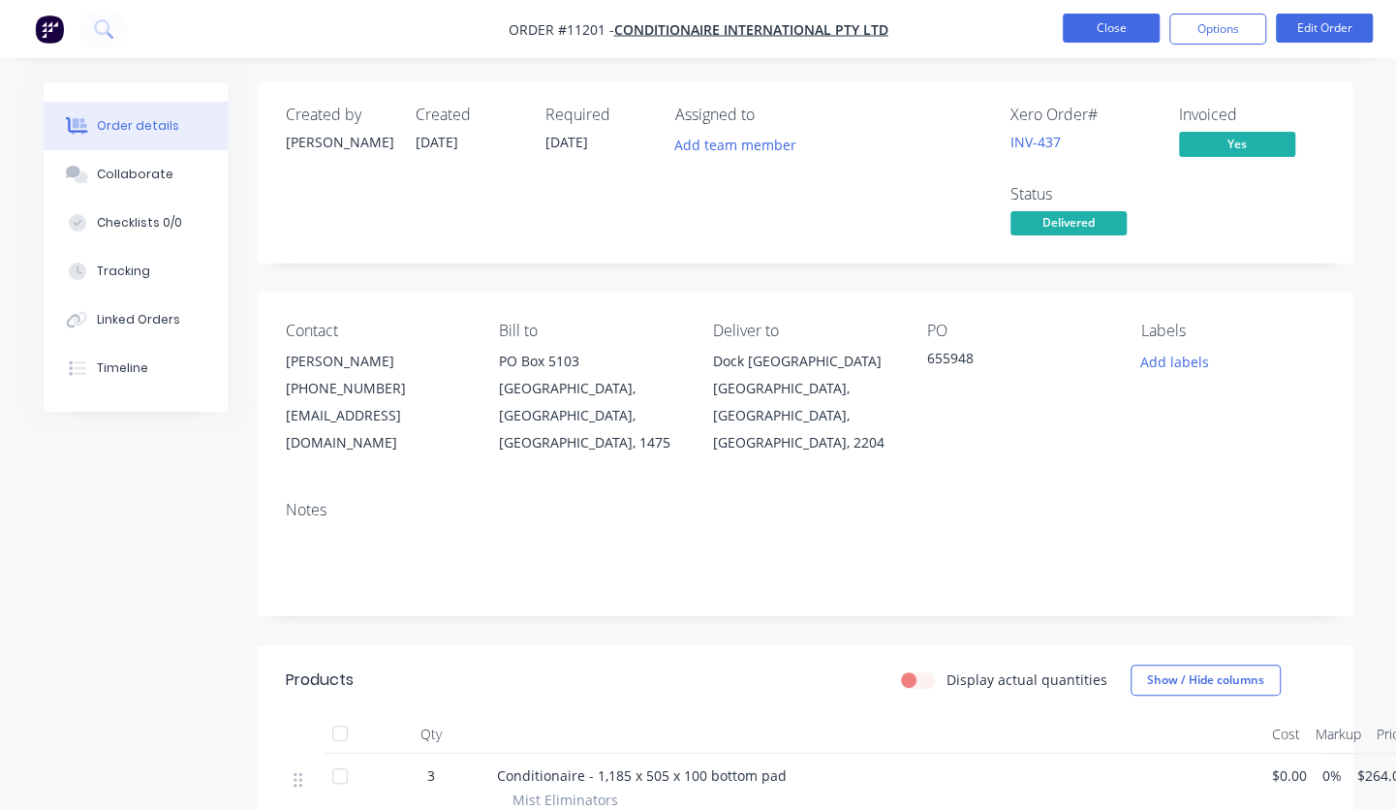
click at [1108, 24] on button "Close" at bounding box center [1111, 28] width 97 height 29
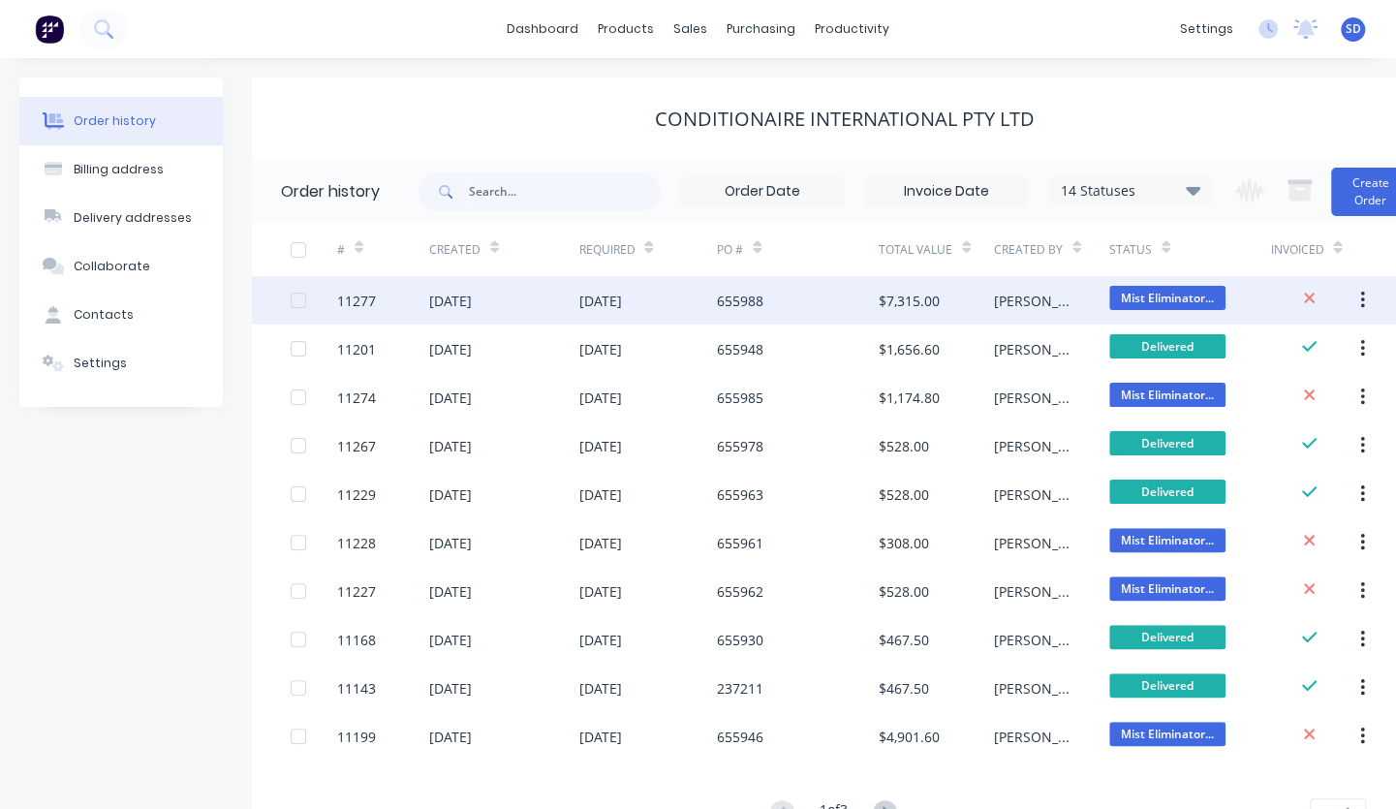
click at [764, 321] on div "655988" at bounding box center [798, 300] width 162 height 48
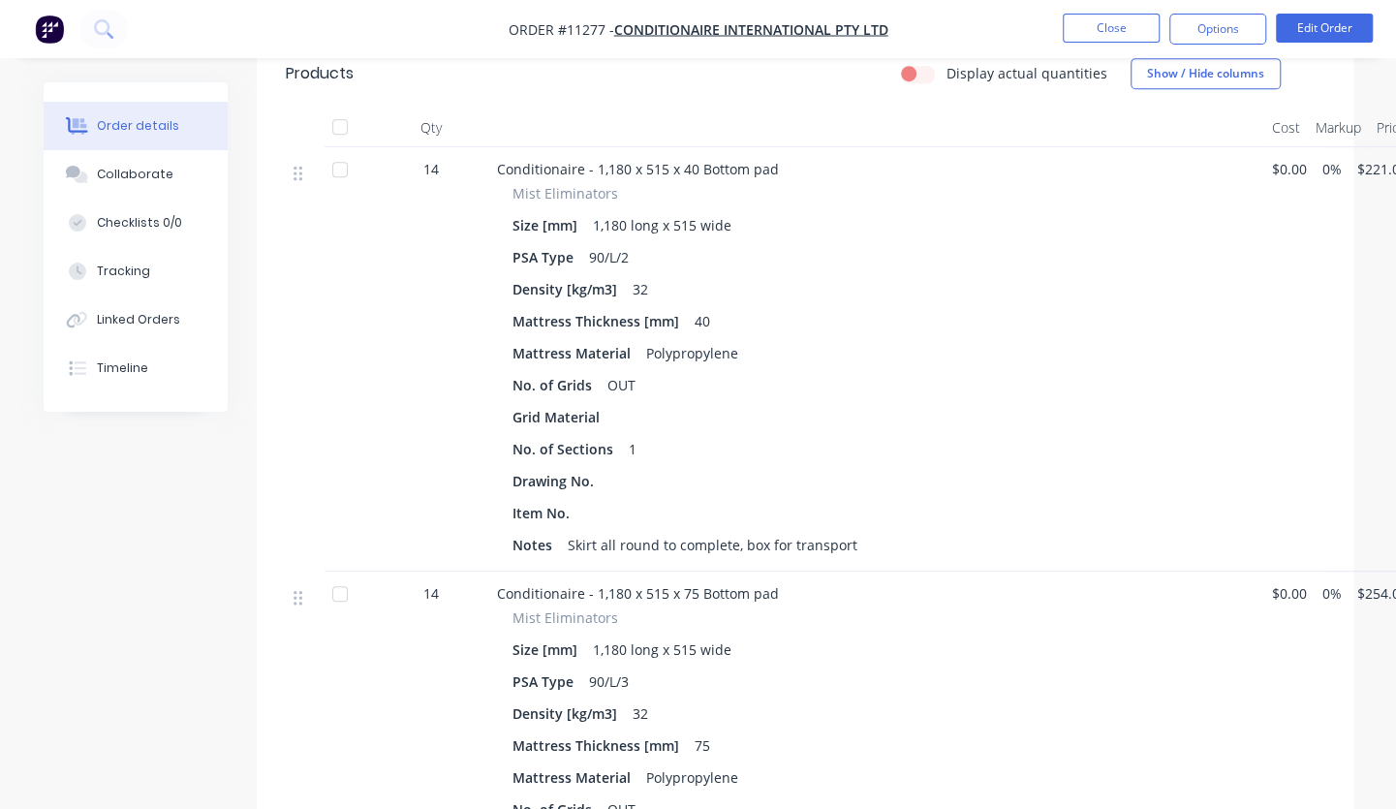
scroll to position [587, 0]
